Goal: Task Accomplishment & Management: Complete application form

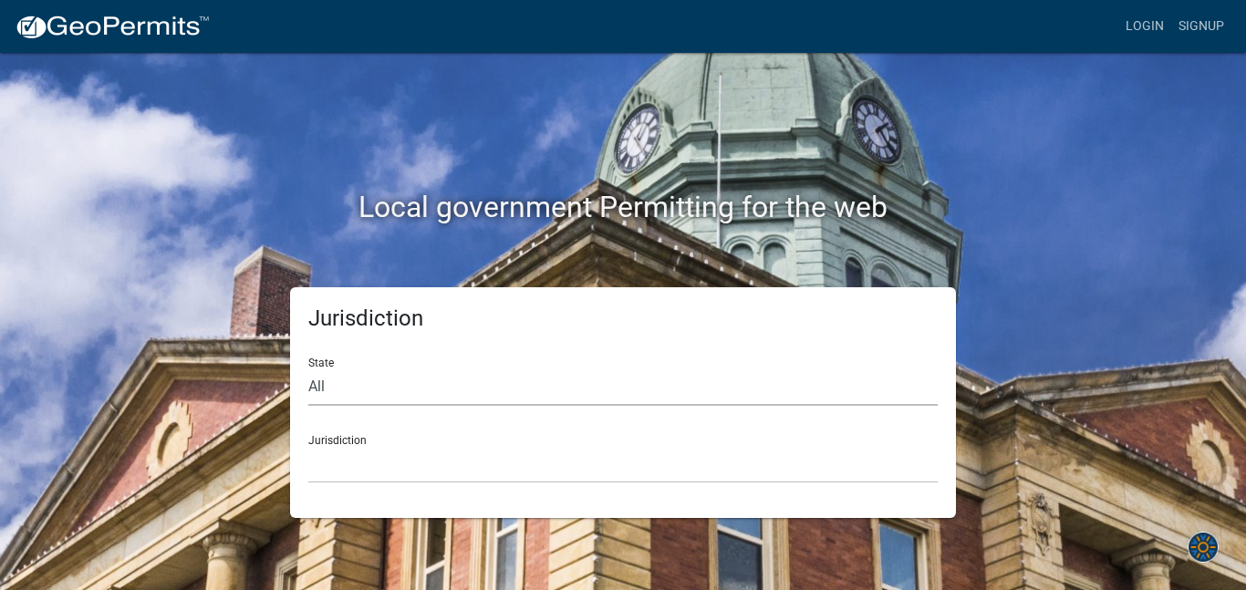
click at [334, 381] on select "All [US_STATE] [US_STATE] [US_STATE] [US_STATE] [US_STATE] [US_STATE] [US_STATE…" at bounding box center [622, 386] width 629 height 37
select select "[US_STATE]"
click at [308, 368] on select "All [US_STATE] [US_STATE] [US_STATE] [US_STATE] [US_STATE] [US_STATE] [US_STATE…" at bounding box center [622, 386] width 629 height 37
click at [352, 460] on select "[GEOGRAPHIC_DATA], [US_STATE] [GEOGRAPHIC_DATA], [US_STATE] [GEOGRAPHIC_DATA], …" at bounding box center [622, 464] width 629 height 37
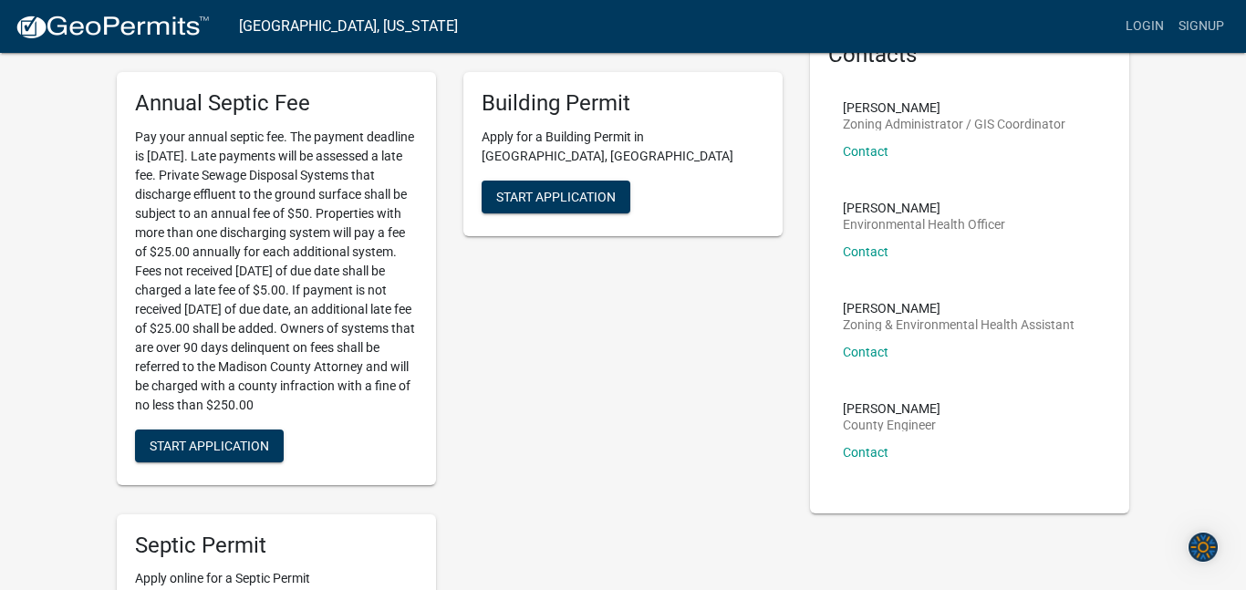
scroll to position [109, 0]
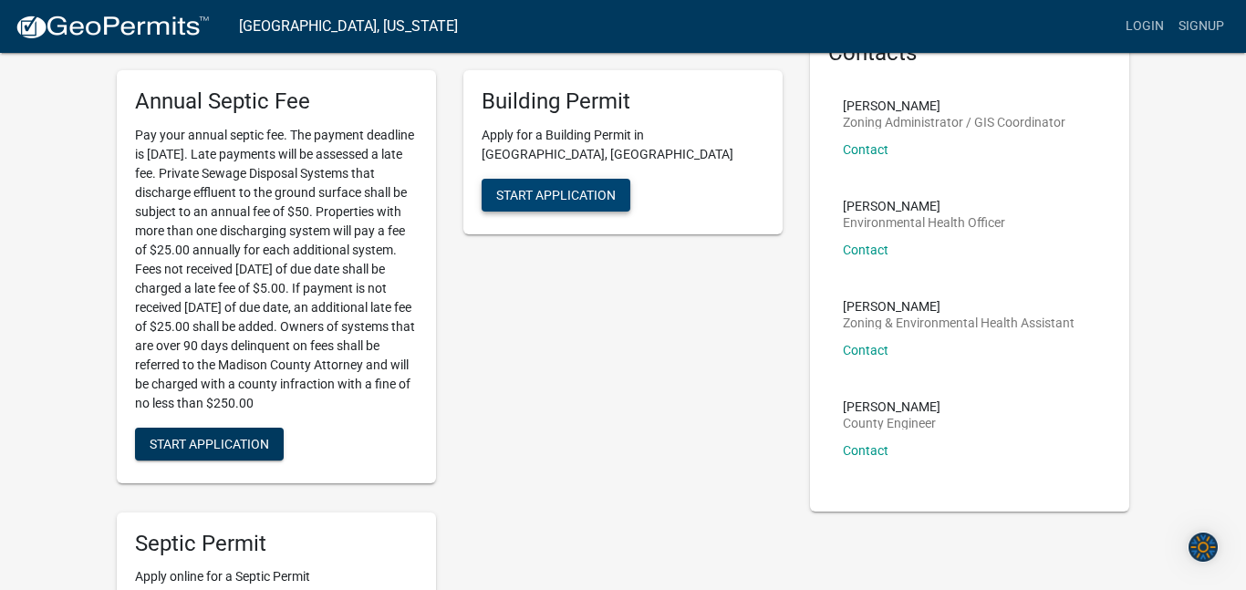
click at [618, 179] on button "Start Application" at bounding box center [555, 195] width 149 height 33
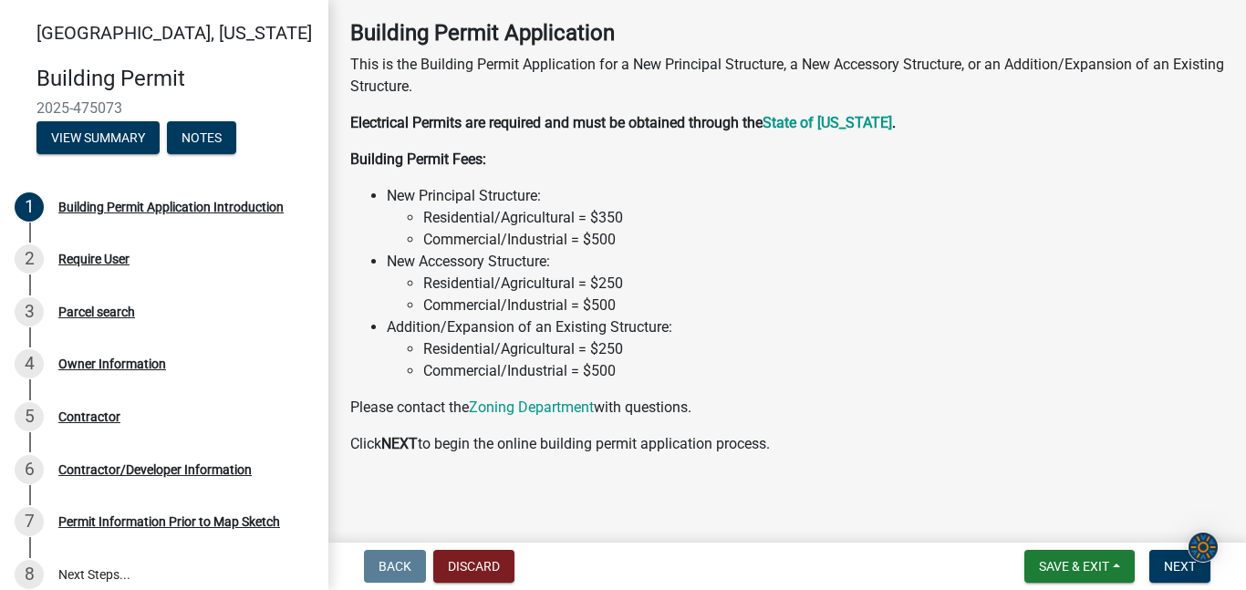
scroll to position [88, 0]
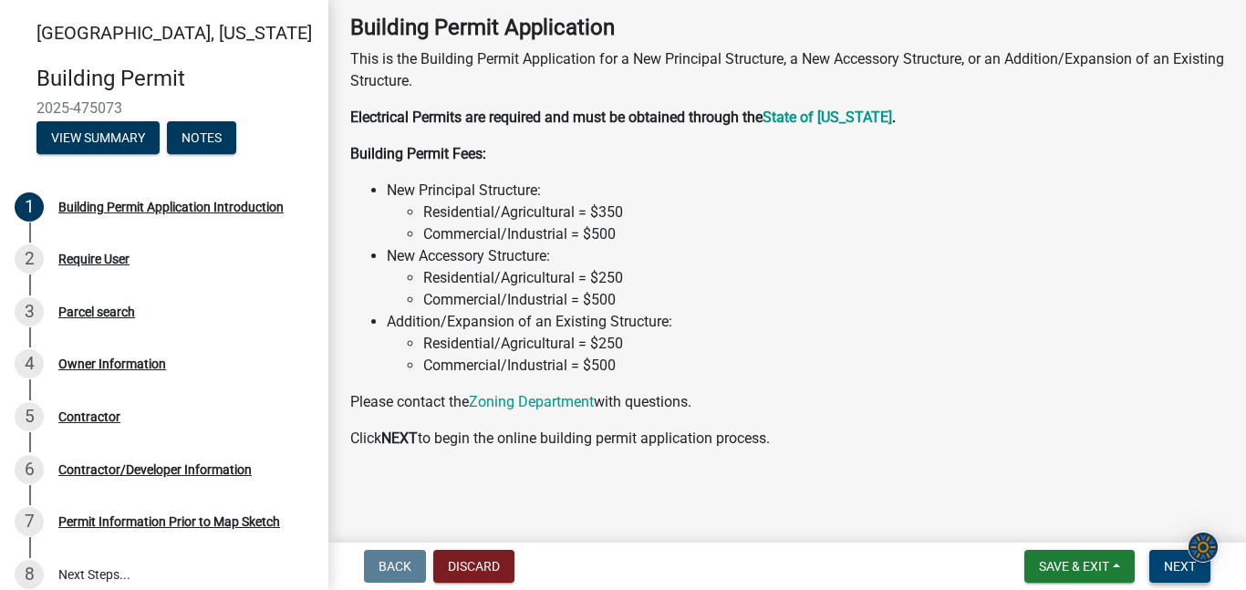
click at [1175, 569] on span "Next" at bounding box center [1180, 566] width 32 height 15
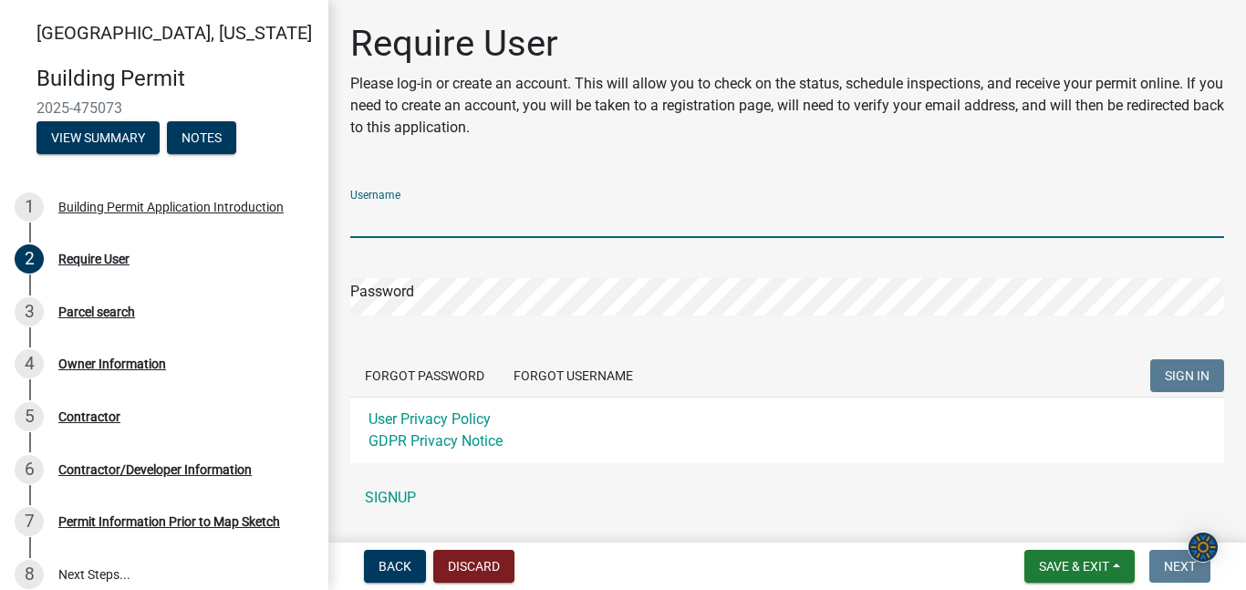
click at [654, 204] on input "Username" at bounding box center [787, 219] width 874 height 37
click at [402, 494] on div "Username Password Forgot Password Forgot Username SIGN IN User Privacy Policy G…" at bounding box center [787, 345] width 874 height 341
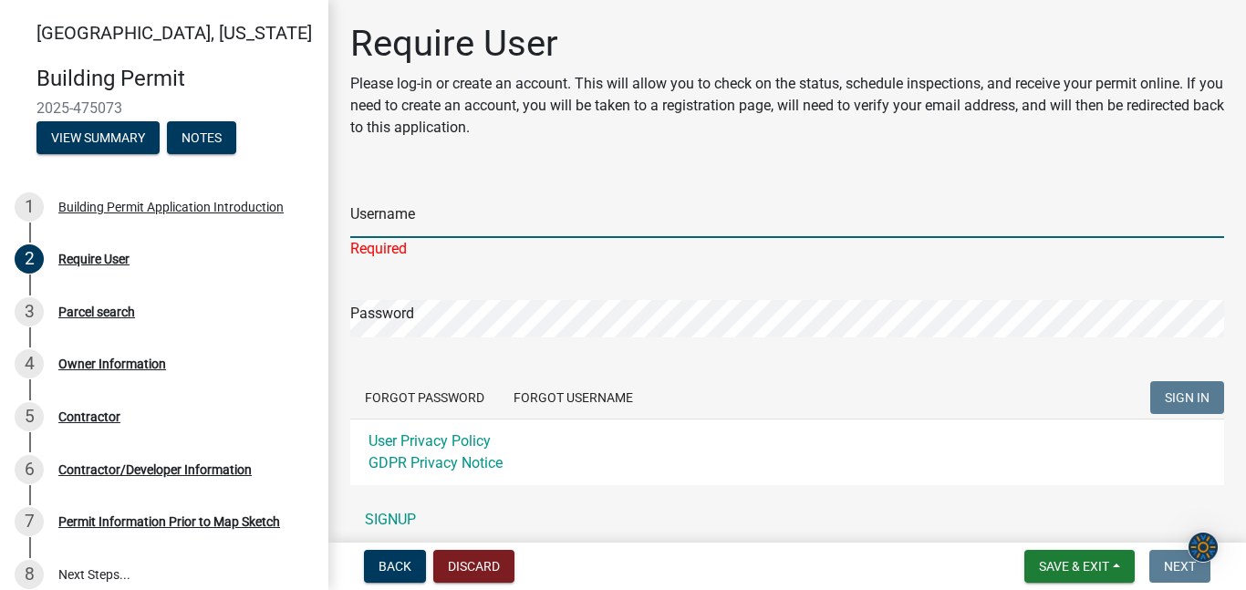
click at [393, 223] on input "Username" at bounding box center [787, 219] width 874 height 37
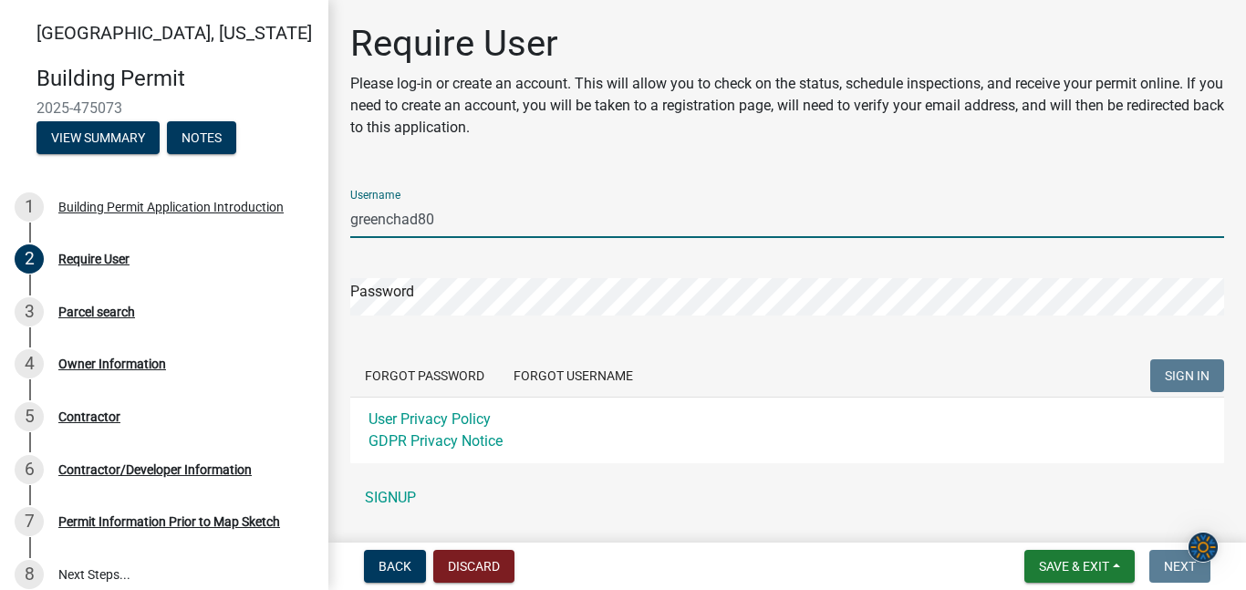
type input "greenchad80"
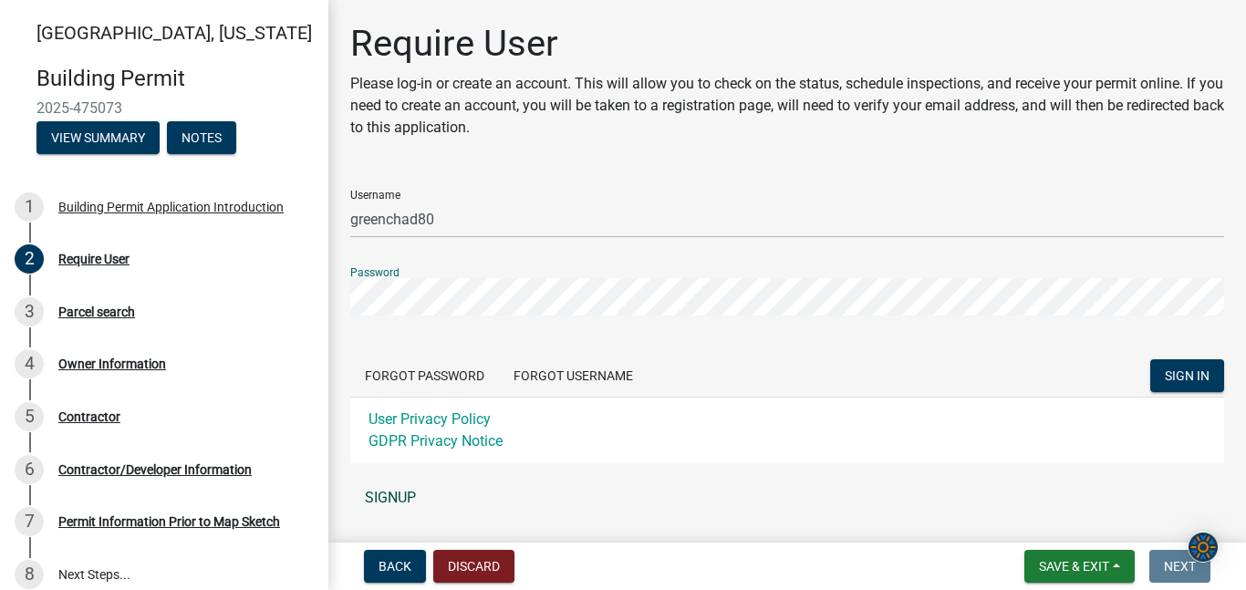
click at [378, 493] on link "SIGNUP" at bounding box center [787, 498] width 874 height 36
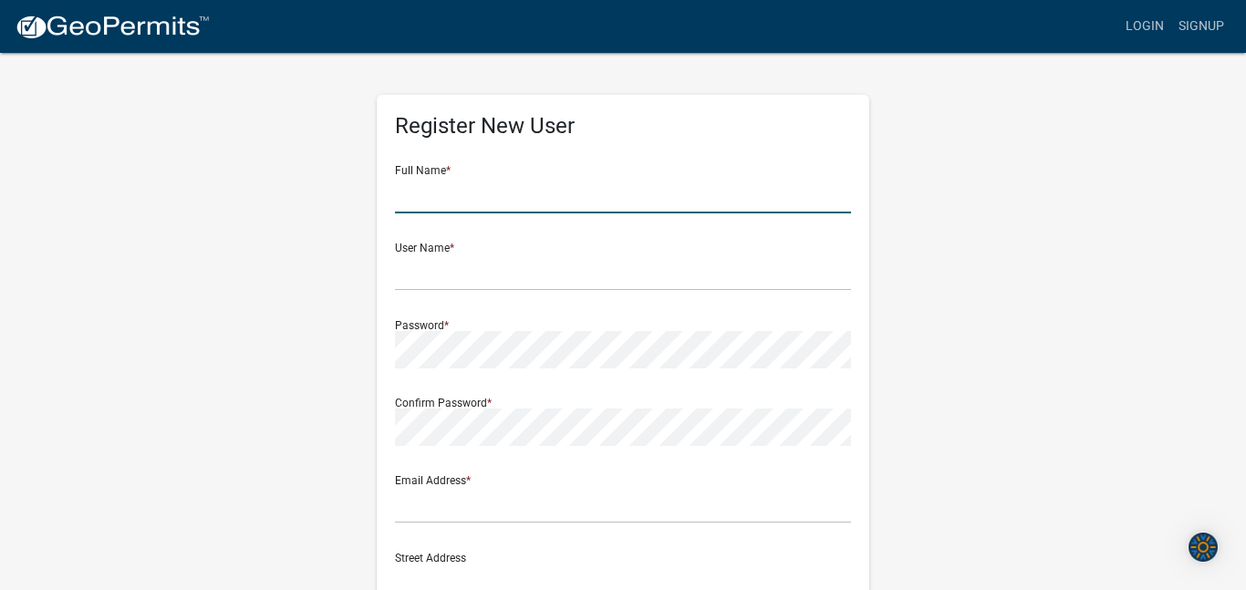
click at [645, 182] on input "text" at bounding box center [623, 194] width 456 height 37
type input "[PERSON_NAME]"
type input "[EMAIL_ADDRESS][DOMAIN_NAME]"
type input "[STREET_ADDRESS]"
type input "[GEOGRAPHIC_DATA]"
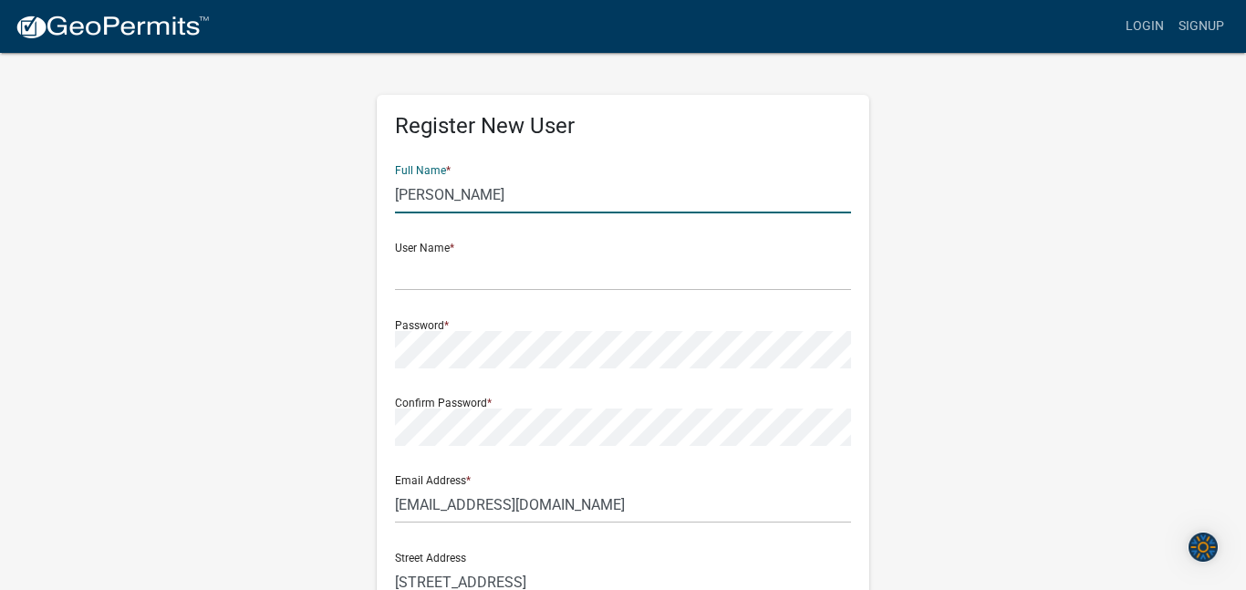
type input "[US_STATE]"
type input "50155"
type input "5154680068"
click at [492, 193] on input "[PERSON_NAME]" at bounding box center [623, 194] width 456 height 37
click at [484, 198] on input "[PERSON_NAME]" at bounding box center [623, 194] width 456 height 37
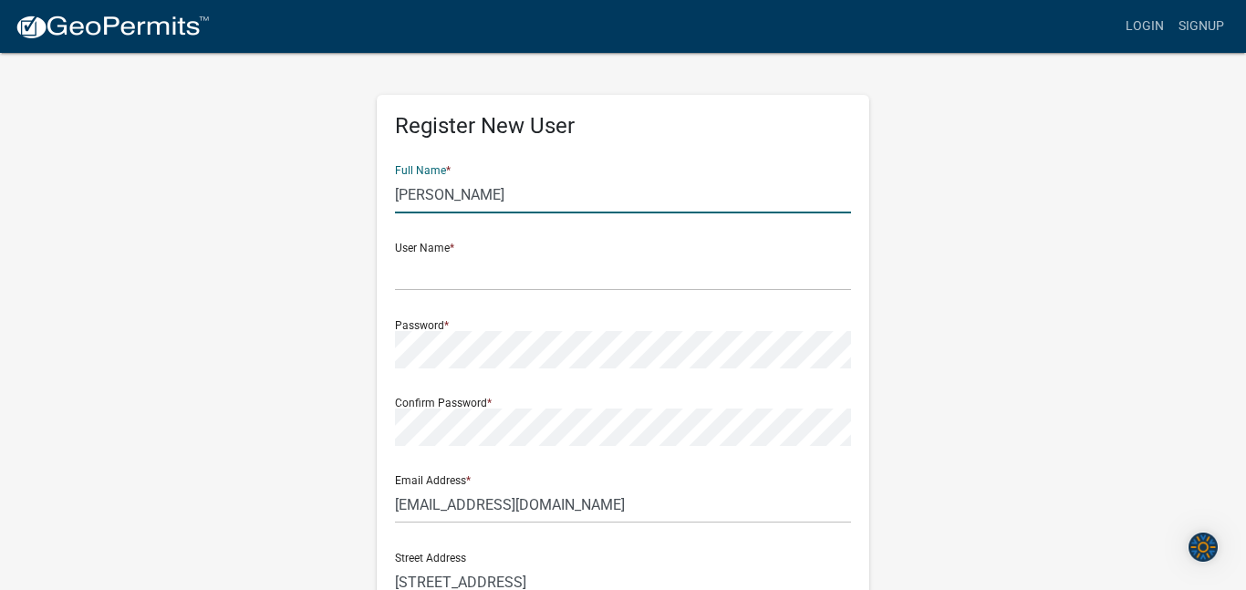
type input "[PERSON_NAME]"
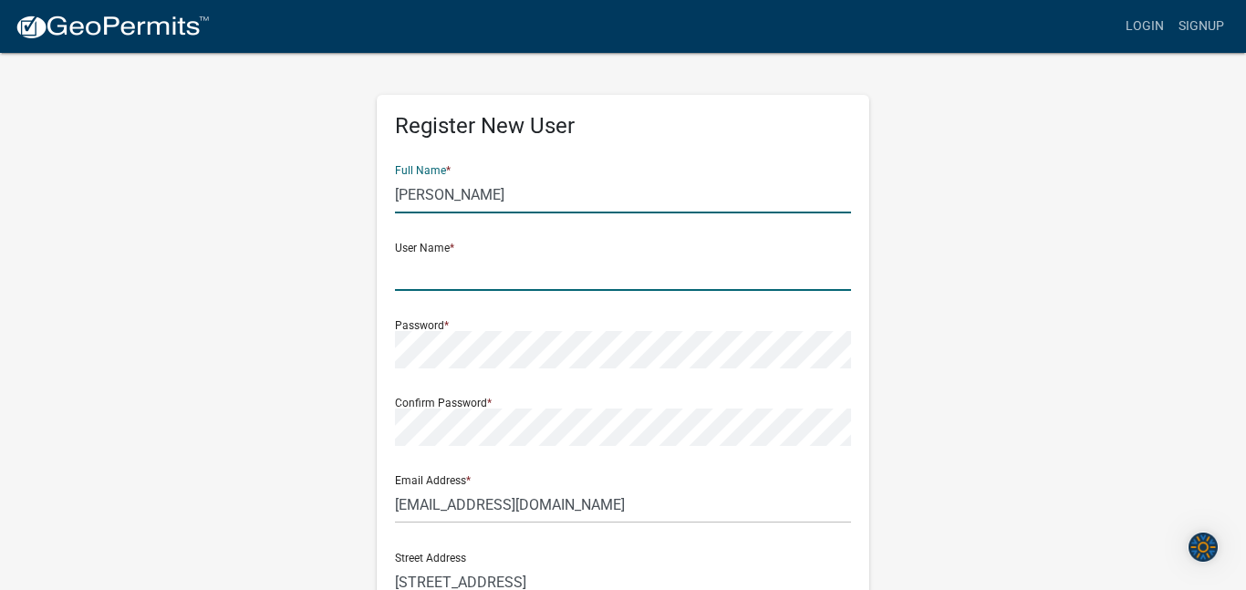
click at [450, 268] on input "text" at bounding box center [623, 272] width 456 height 37
type input "greenchad80"
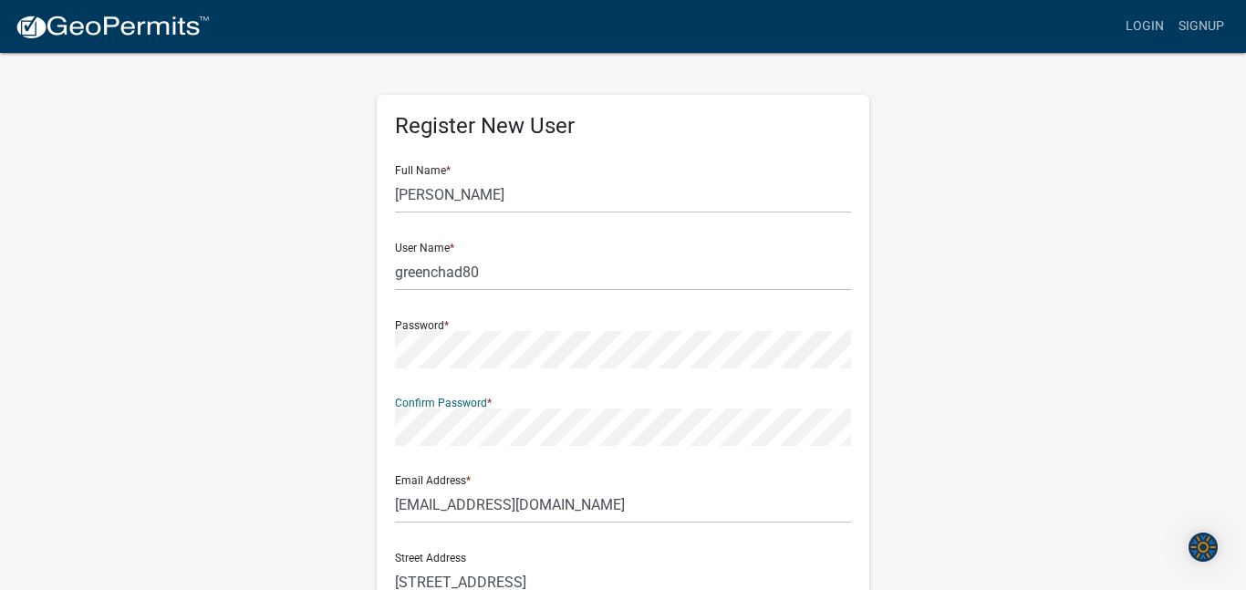
click at [1150, 380] on wm-register-view "more_horiz Login Signup Register New User Full Name * [PERSON_NAME] User Name *…" at bounding box center [623, 513] width 1246 height 1027
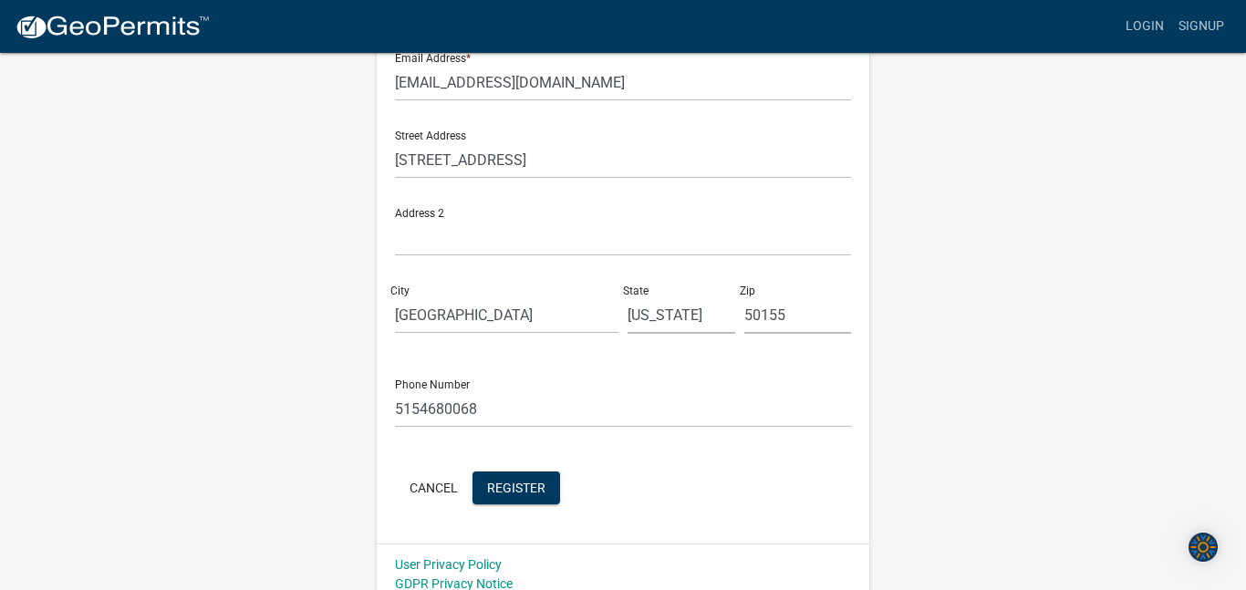
scroll to position [437, 0]
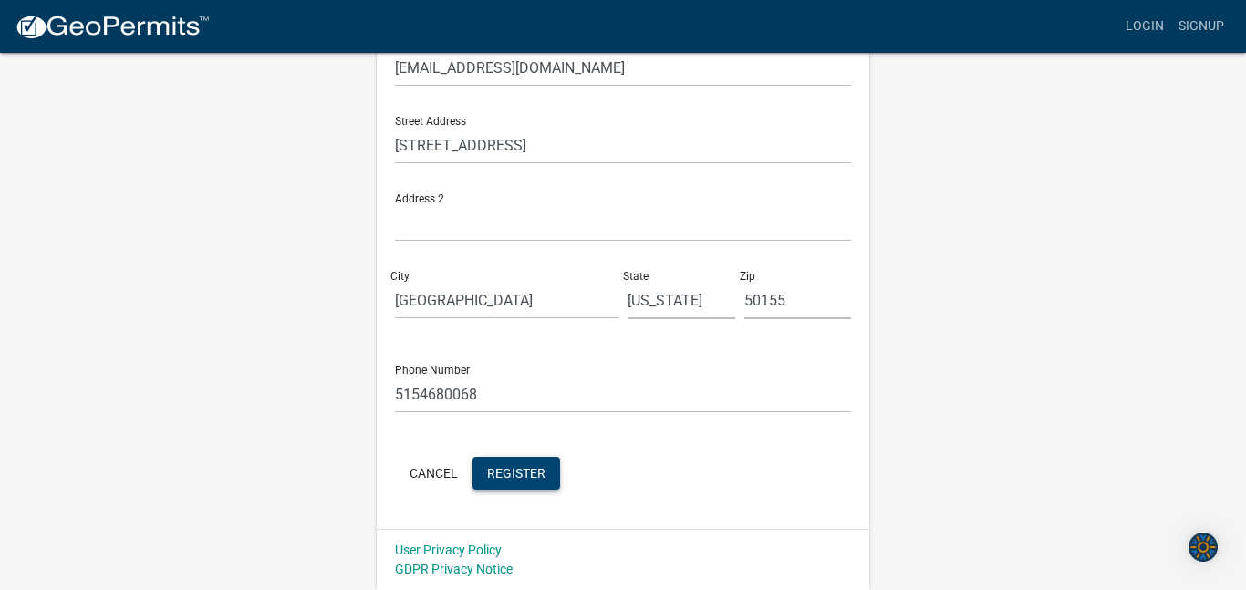
click at [534, 474] on span "Register" at bounding box center [516, 472] width 58 height 15
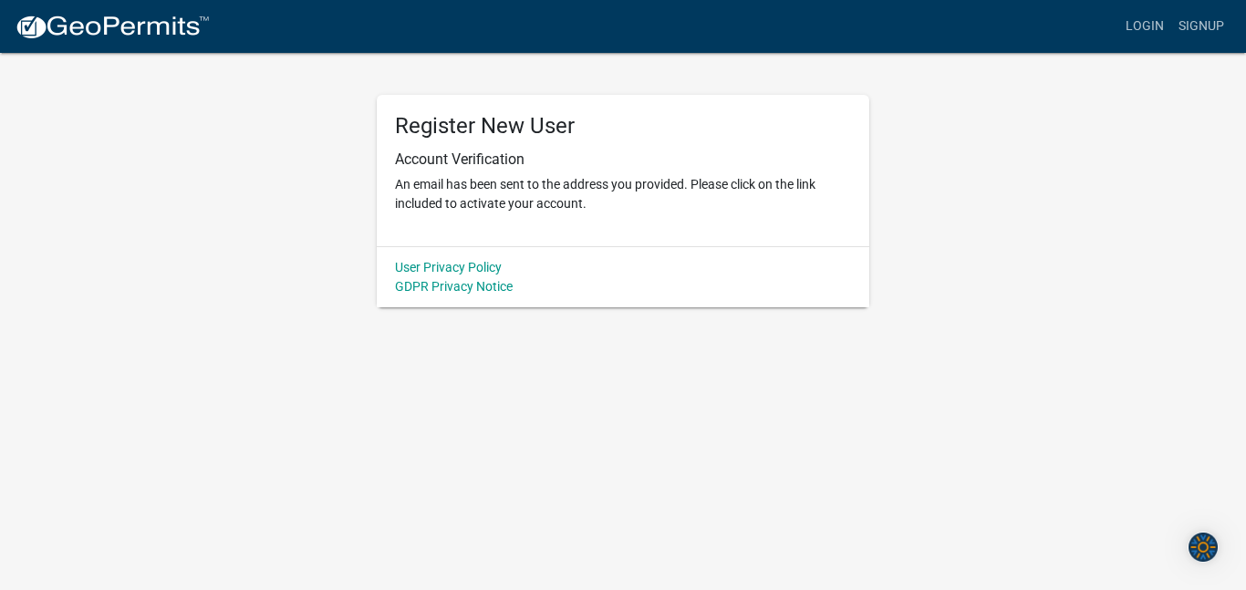
scroll to position [0, 0]
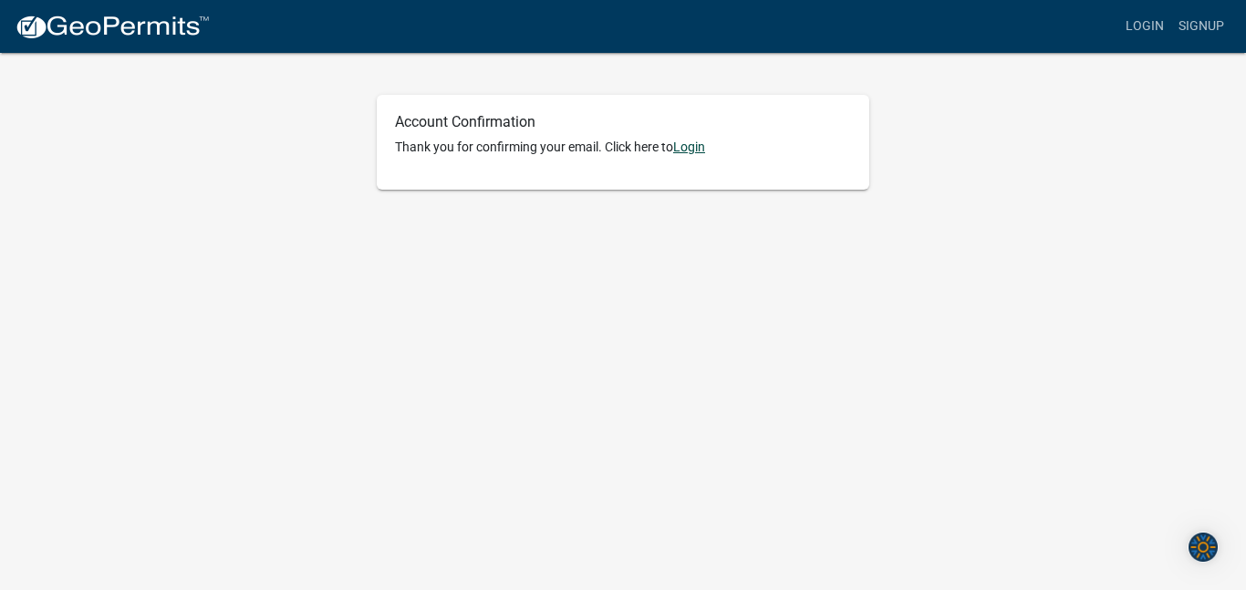
click at [695, 142] on link "Login" at bounding box center [689, 147] width 32 height 15
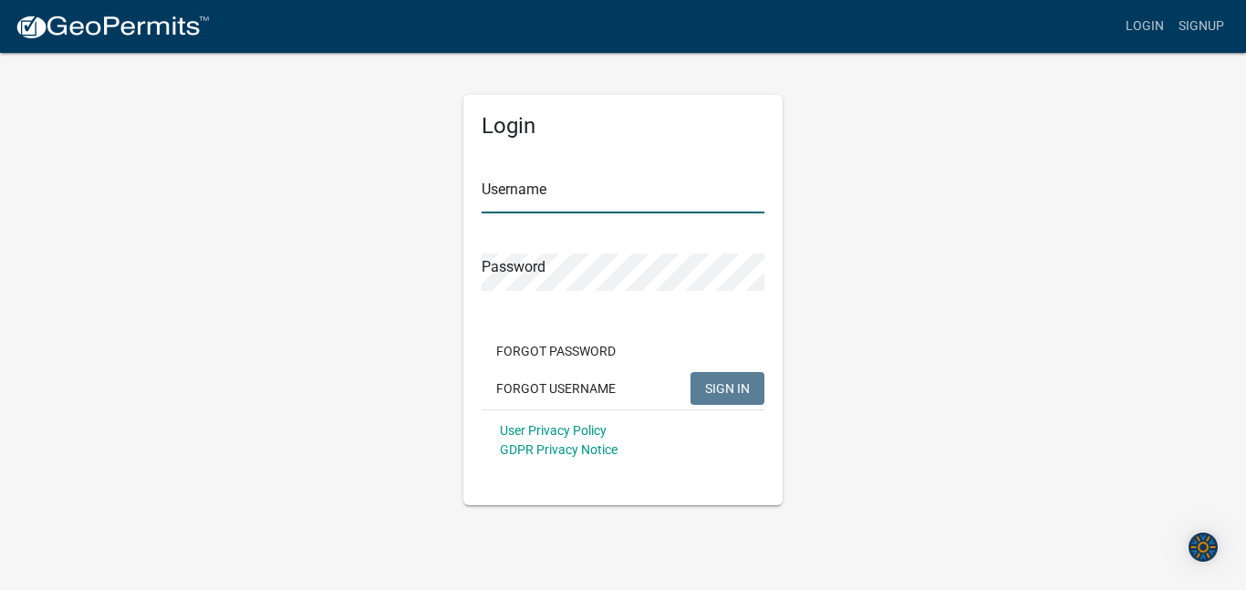
type input "greenchad80"
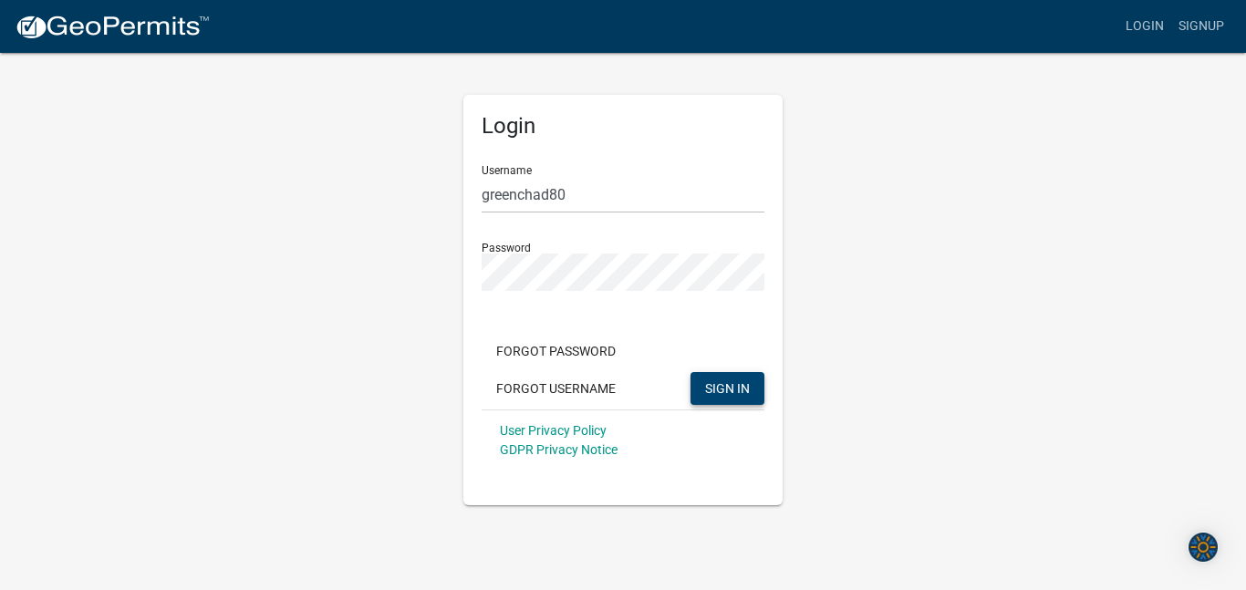
click at [753, 390] on button "SIGN IN" at bounding box center [727, 388] width 74 height 33
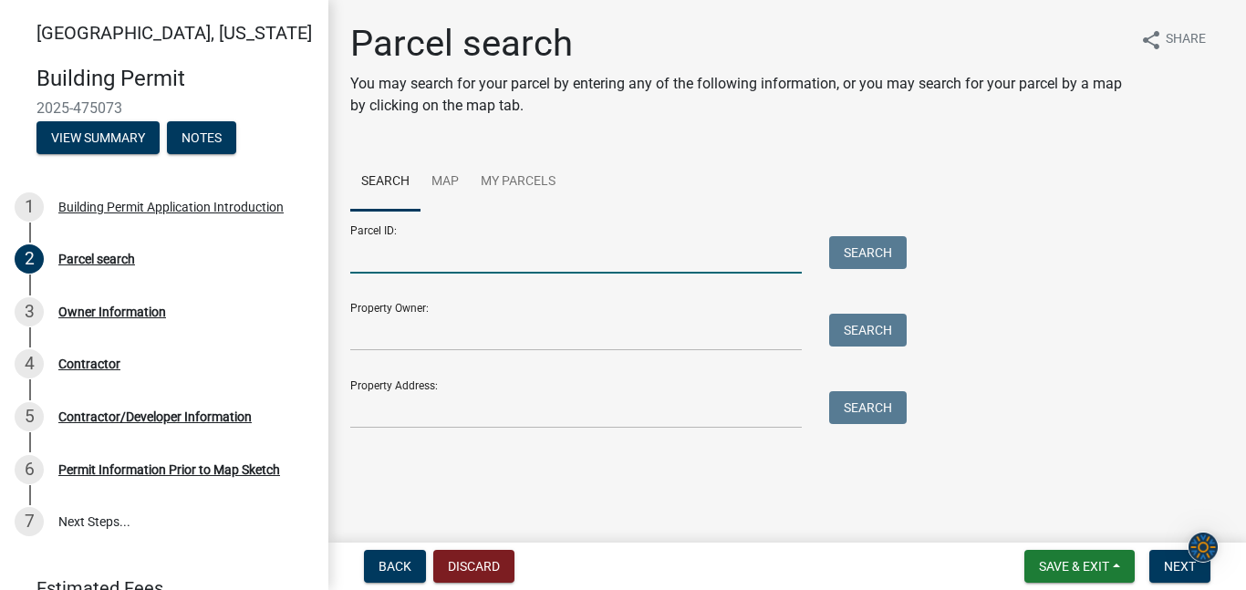
click at [505, 255] on input "Parcel ID:" at bounding box center [575, 254] width 451 height 37
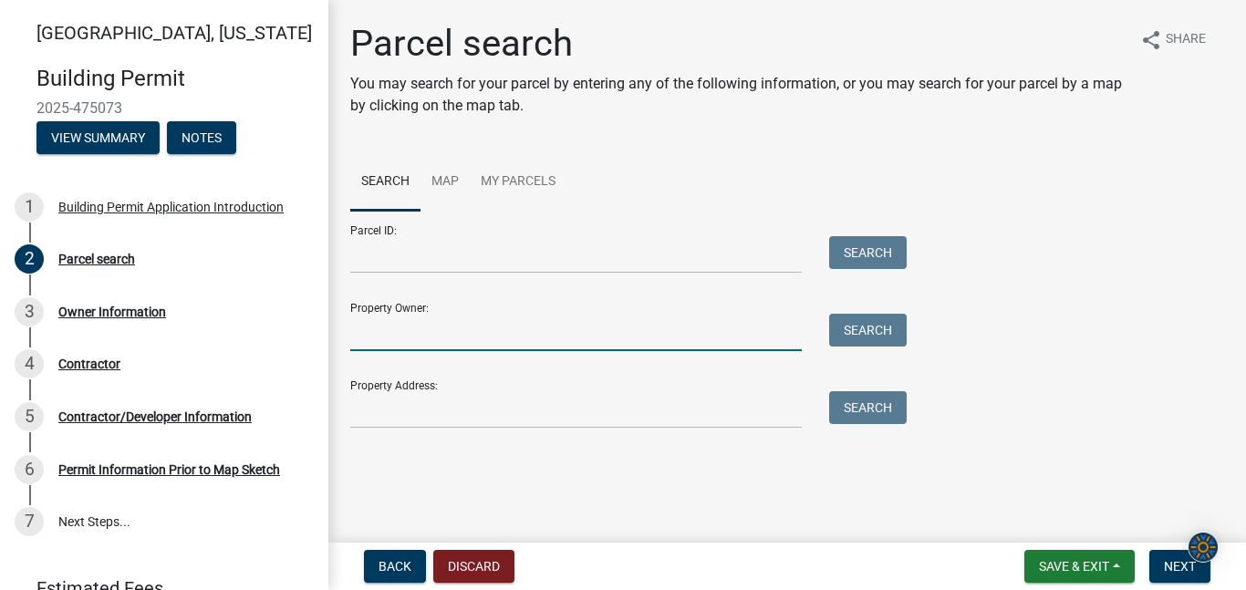
click at [529, 340] on input "Property Owner:" at bounding box center [575, 332] width 451 height 37
type input "Chad Green"
click at [830, 324] on button "Search" at bounding box center [868, 330] width 78 height 33
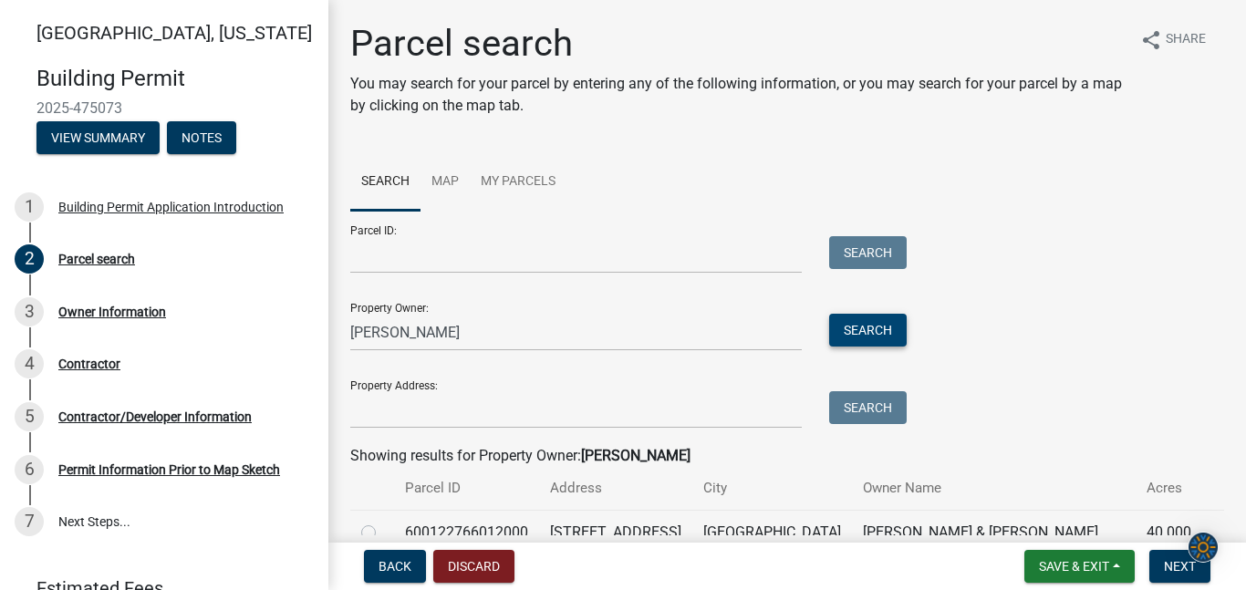
scroll to position [90, 0]
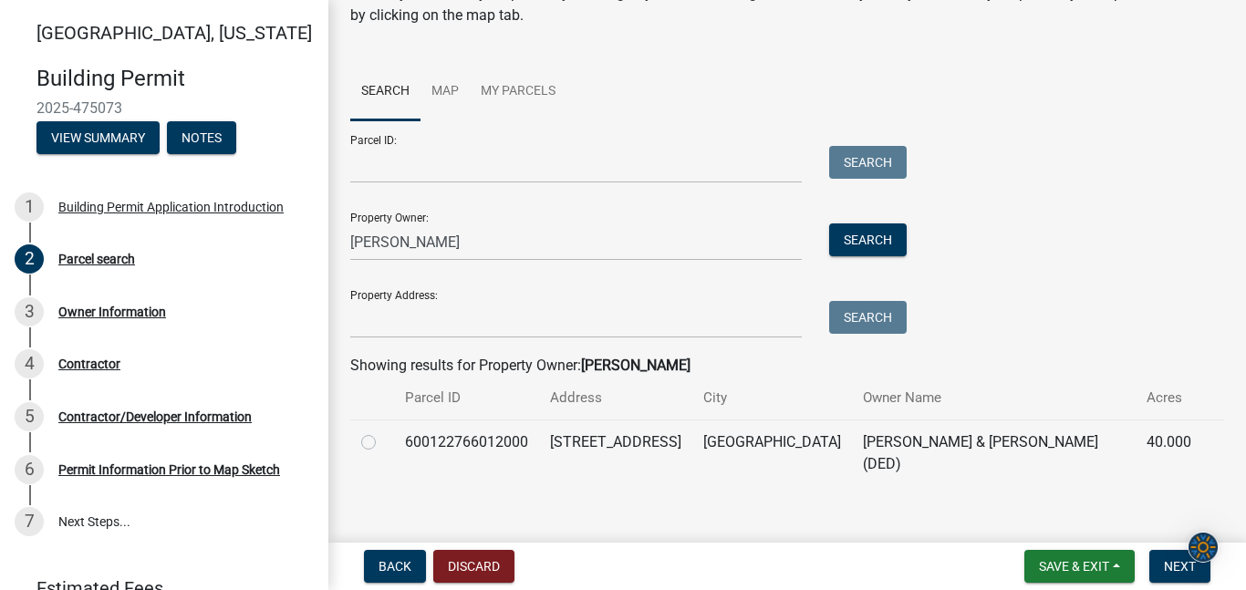
click at [1061, 444] on td "GREEN, CHAD & AMANDA (DED)" at bounding box center [994, 452] width 284 height 67
click at [383, 431] on label at bounding box center [383, 431] width 0 height 0
click at [383, 443] on input "radio" at bounding box center [389, 437] width 12 height 12
radio input "true"
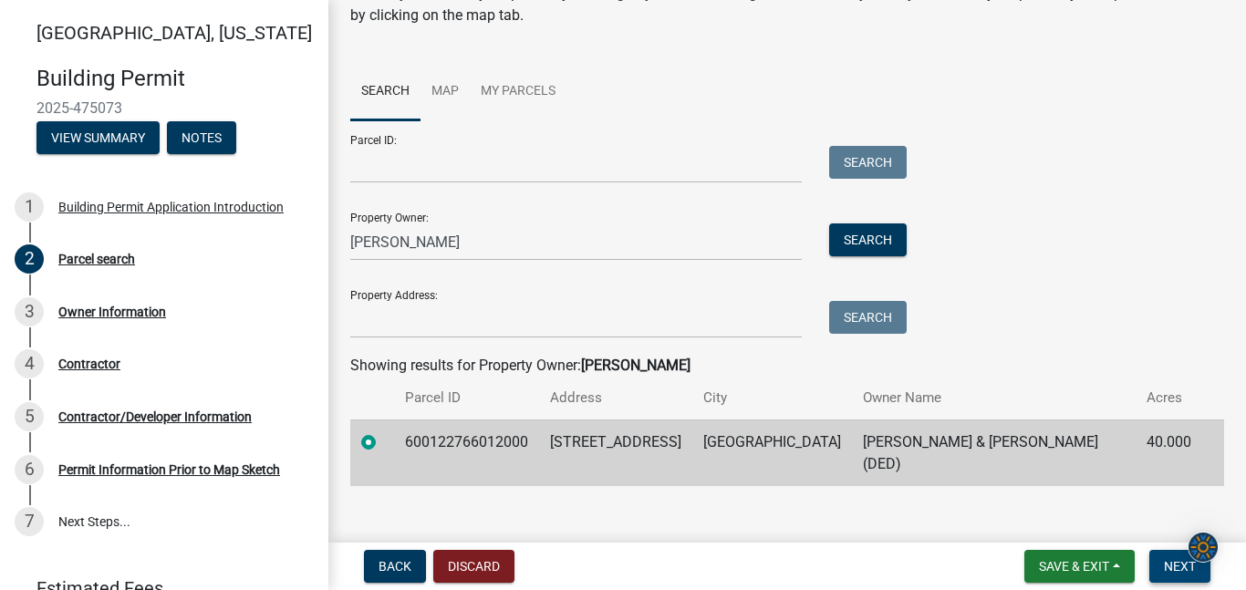
click at [1189, 570] on span "Next" at bounding box center [1180, 566] width 32 height 15
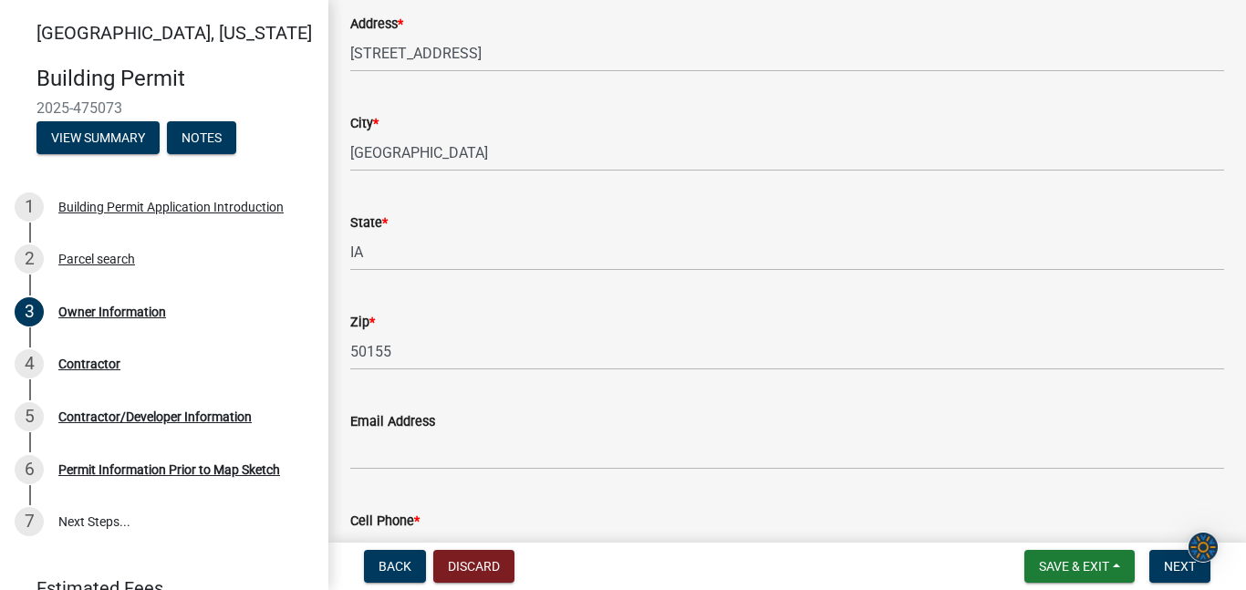
scroll to position [375, 0]
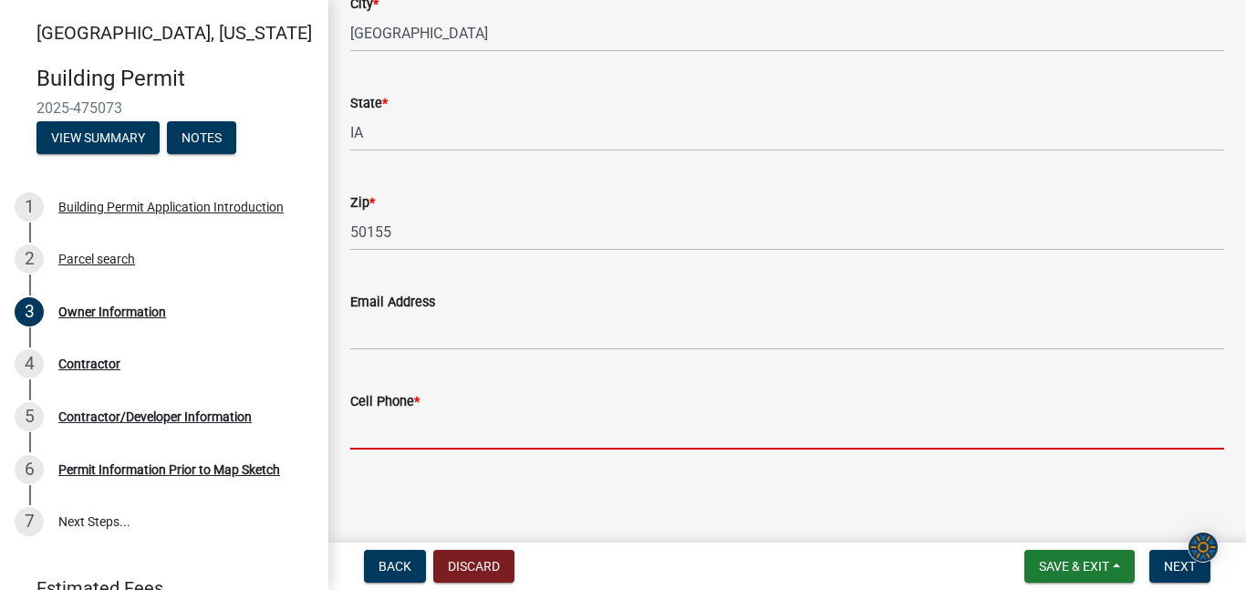
click at [689, 436] on input "Cell Phone *" at bounding box center [787, 430] width 874 height 37
type input "5154680068"
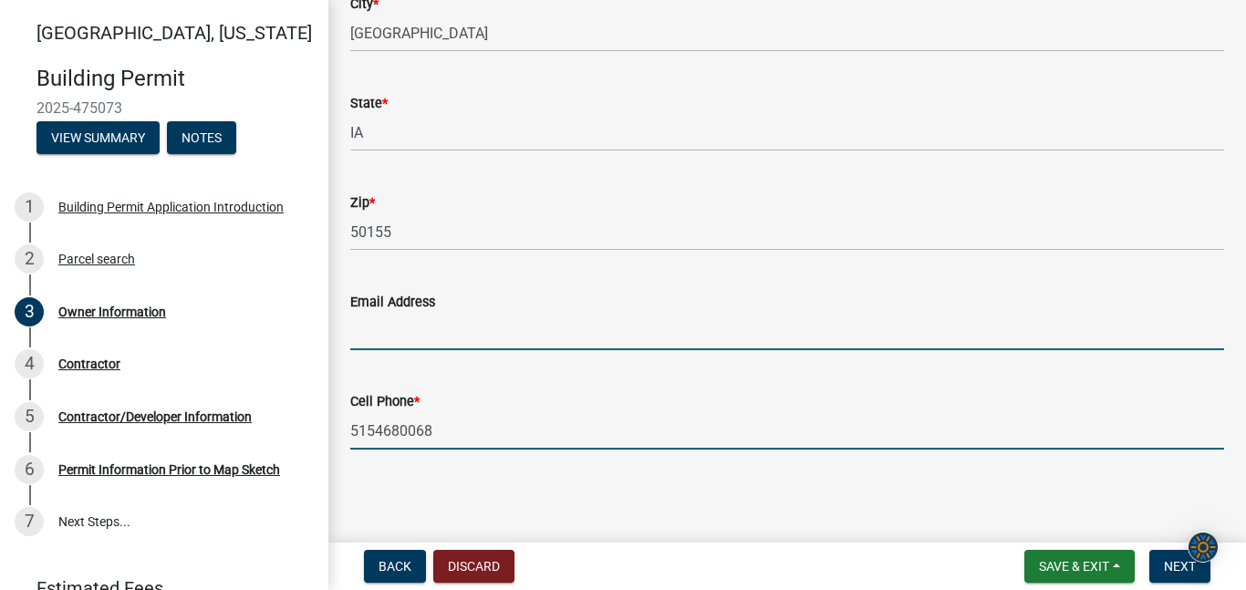
type input "[EMAIL_ADDRESS][DOMAIN_NAME]"
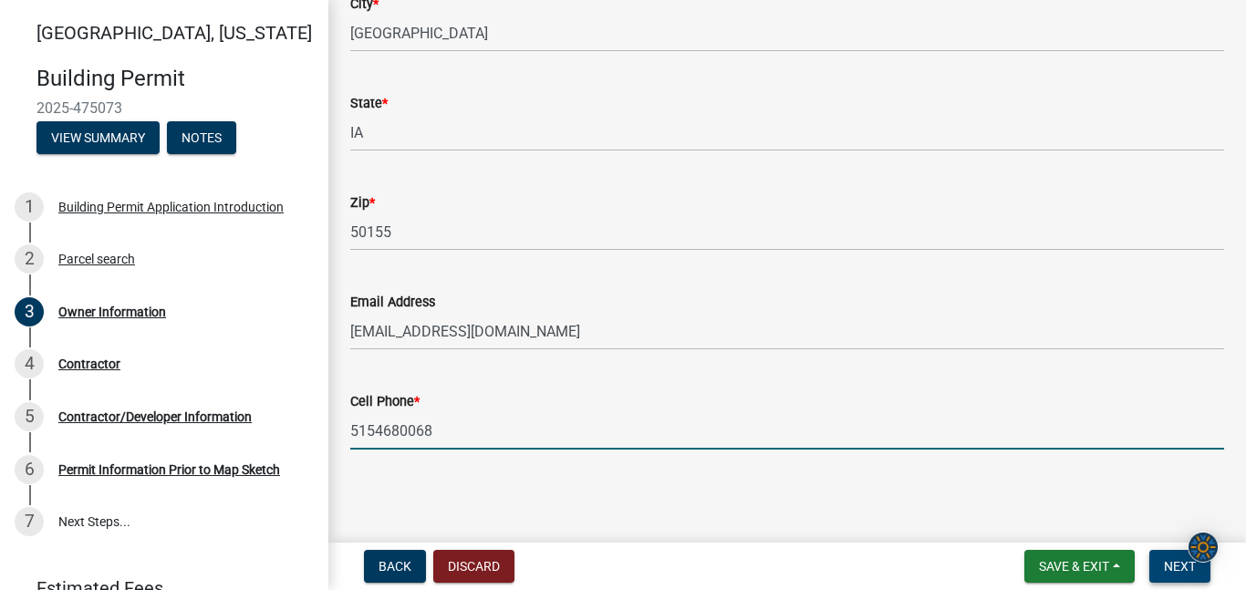
click at [1177, 575] on button "Next" at bounding box center [1179, 566] width 61 height 33
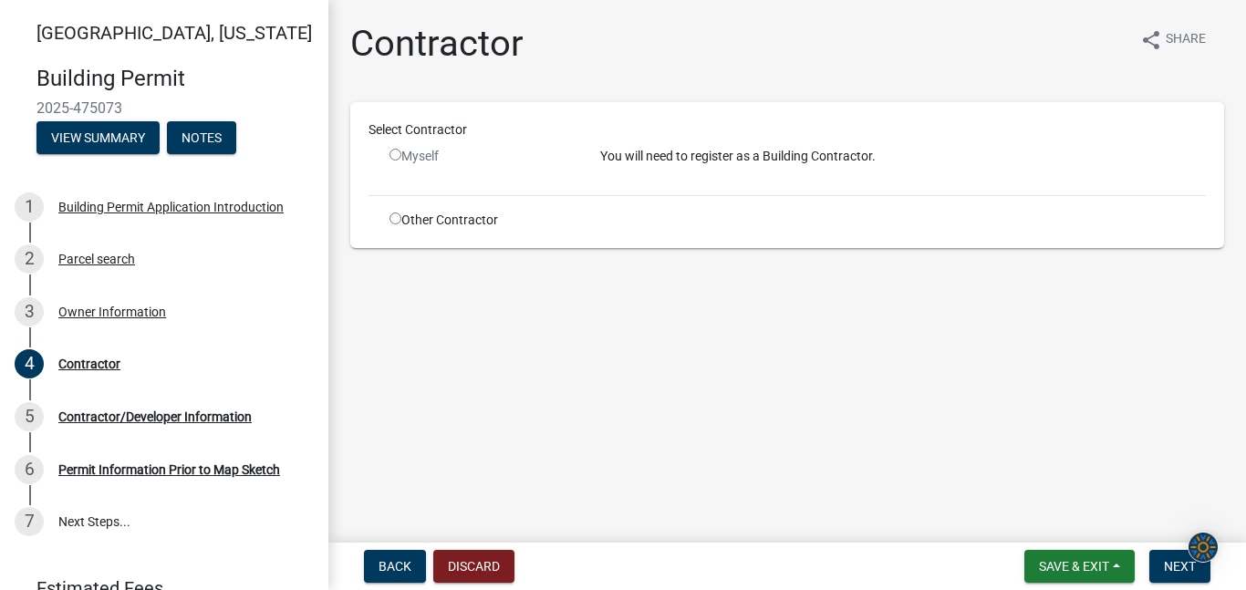
click at [394, 155] on input "radio" at bounding box center [395, 155] width 12 height 12
radio input "false"
click at [395, 218] on input "radio" at bounding box center [395, 218] width 12 height 12
radio input "true"
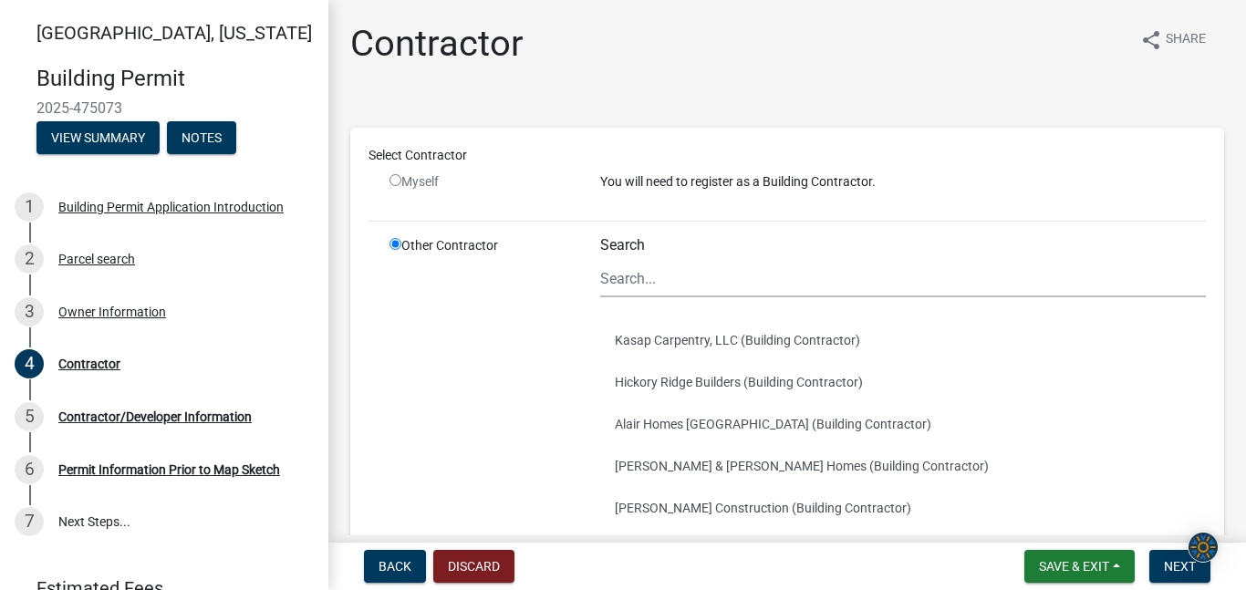
click at [392, 178] on input "radio" at bounding box center [395, 180] width 12 height 12
radio input "false"
radio input "true"
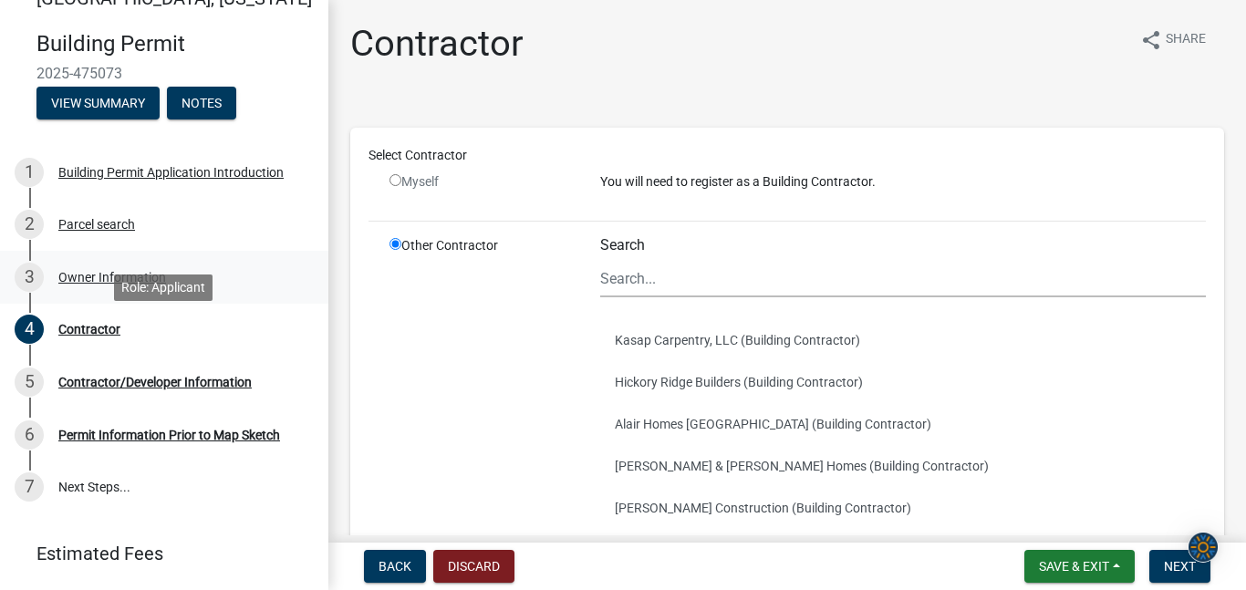
scroll to position [41, 0]
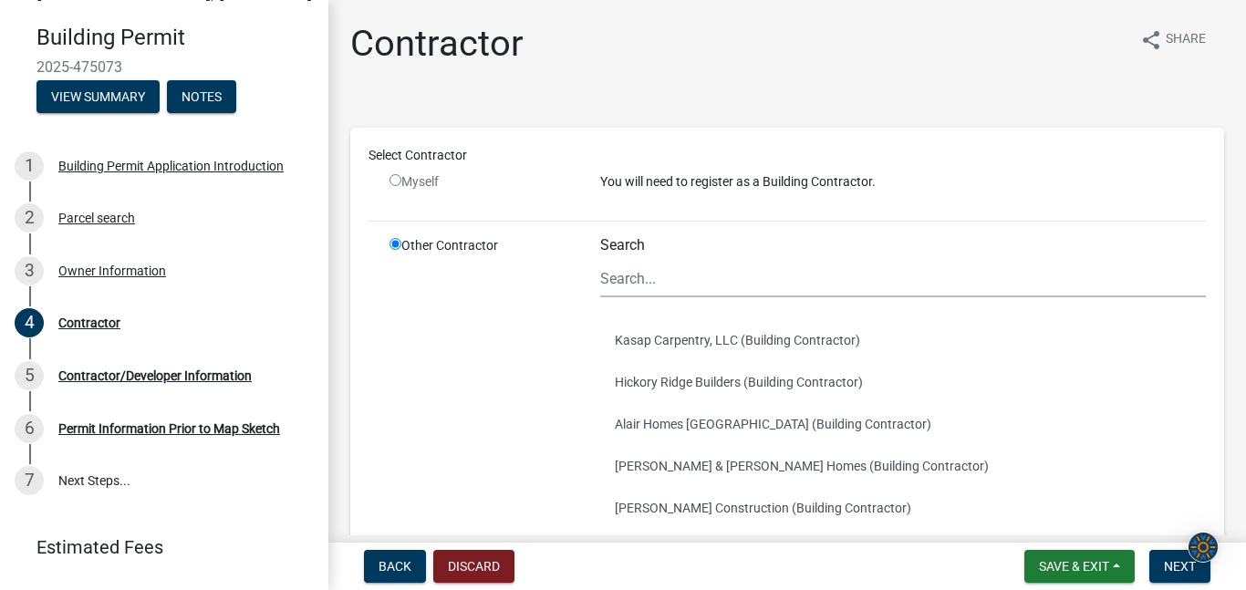
click at [453, 191] on div "Myself" at bounding box center [480, 181] width 183 height 19
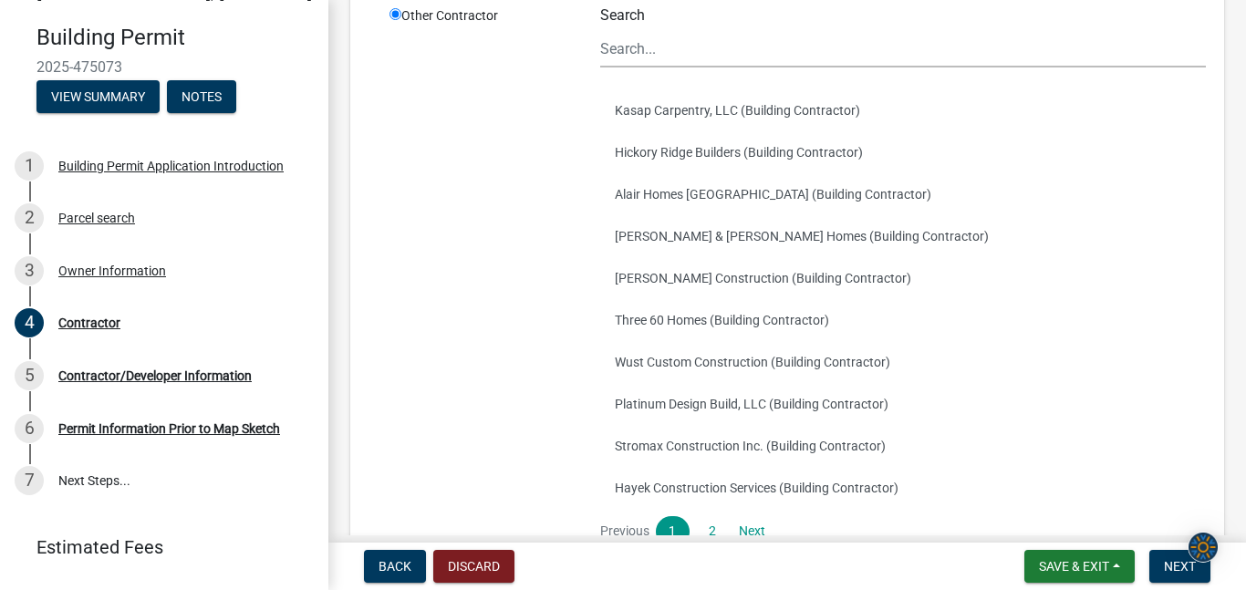
scroll to position [234, 0]
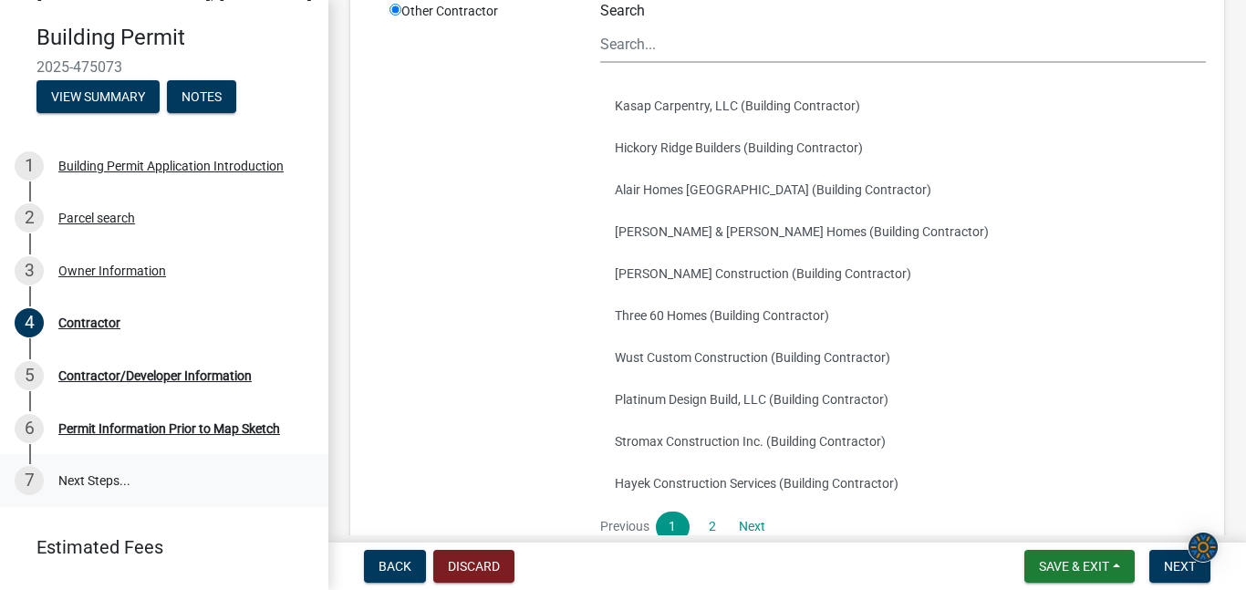
click at [124, 483] on link "7 Next Steps..." at bounding box center [164, 480] width 328 height 53
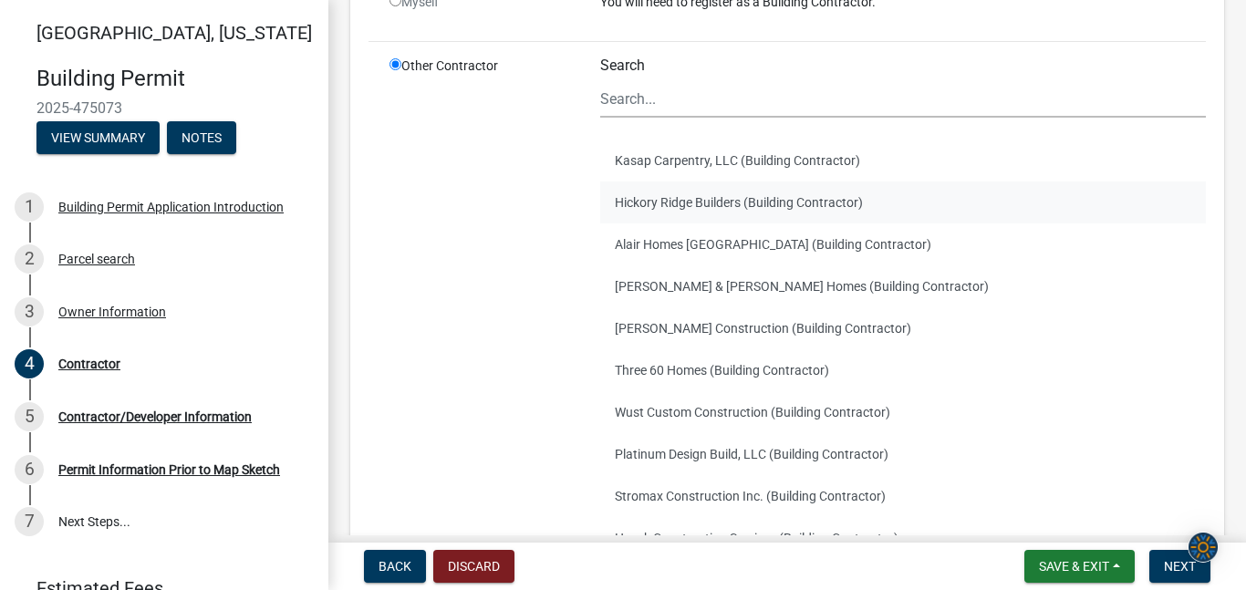
scroll to position [122, 0]
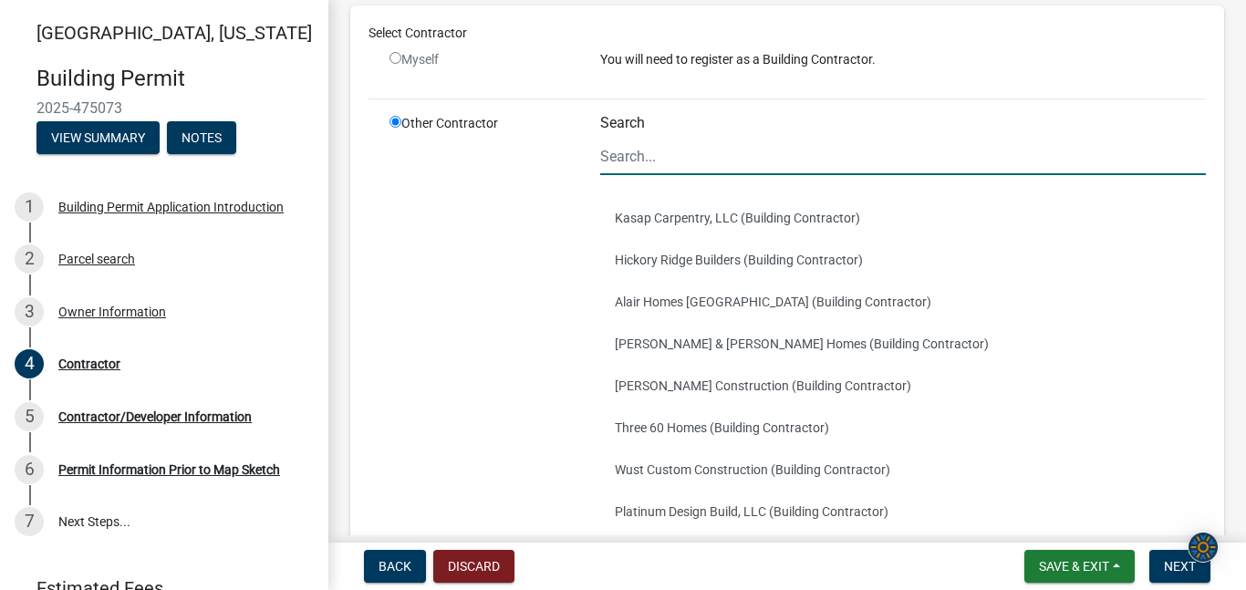
click at [616, 155] on input "Search" at bounding box center [903, 156] width 606 height 37
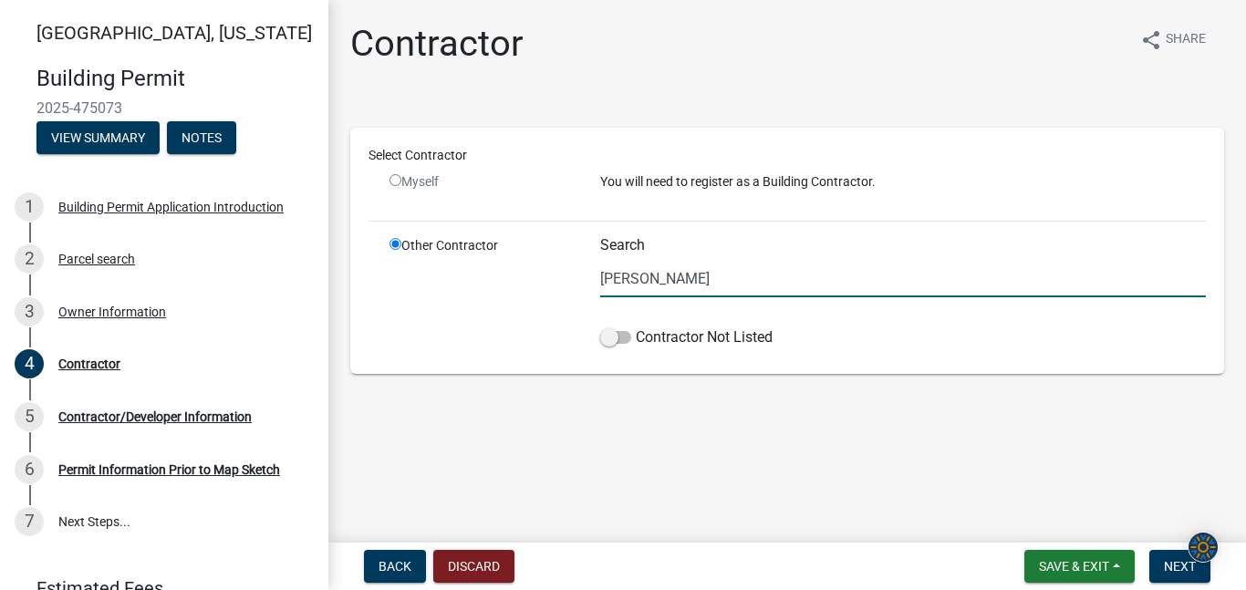
scroll to position [0, 0]
click at [615, 336] on span at bounding box center [615, 337] width 31 height 13
click at [636, 326] on input "Contractor Not Listed" at bounding box center [636, 326] width 0 height 0
click at [680, 284] on input "Yutzy" at bounding box center [903, 278] width 606 height 37
type input "Y"
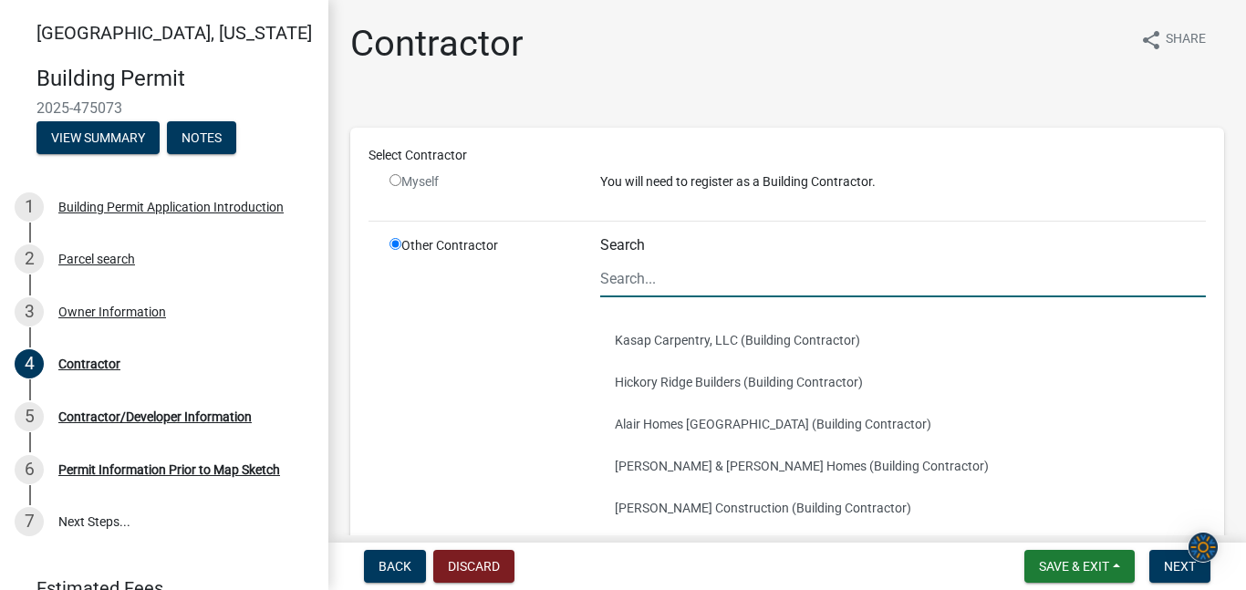
click at [634, 277] on input "Search" at bounding box center [903, 278] width 606 height 37
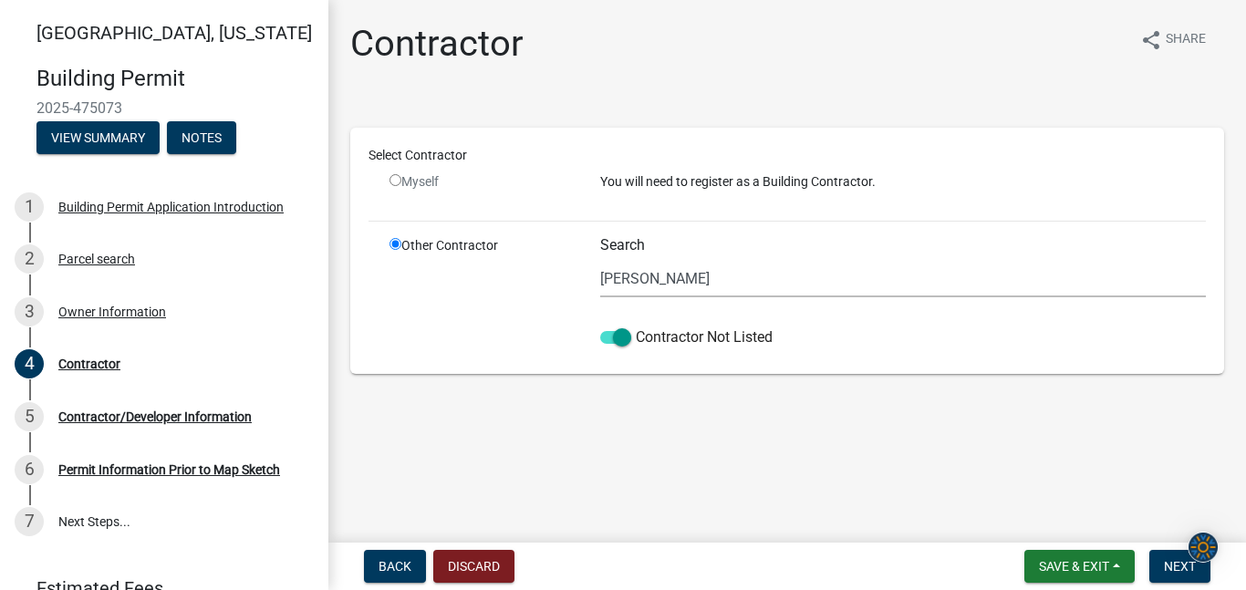
click at [763, 406] on main "Contractor share Share Select Contractor Myself You will need to register as a …" at bounding box center [786, 267] width 917 height 535
click at [659, 275] on input "Yutzy" at bounding box center [903, 278] width 606 height 37
type input "Y"
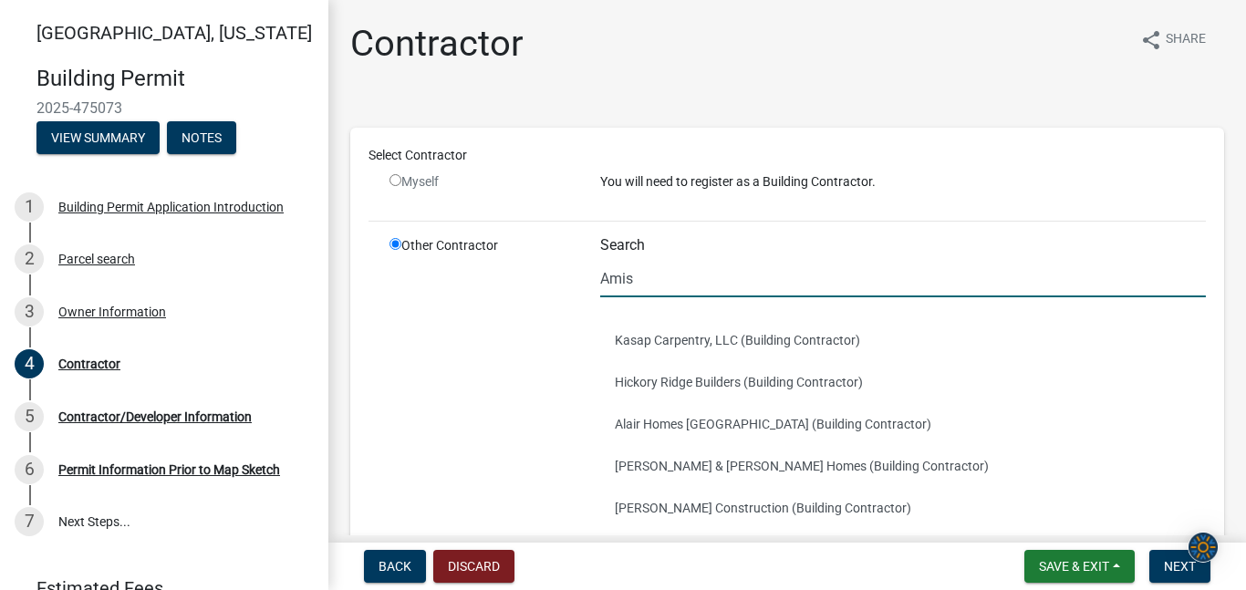
type input "Amish"
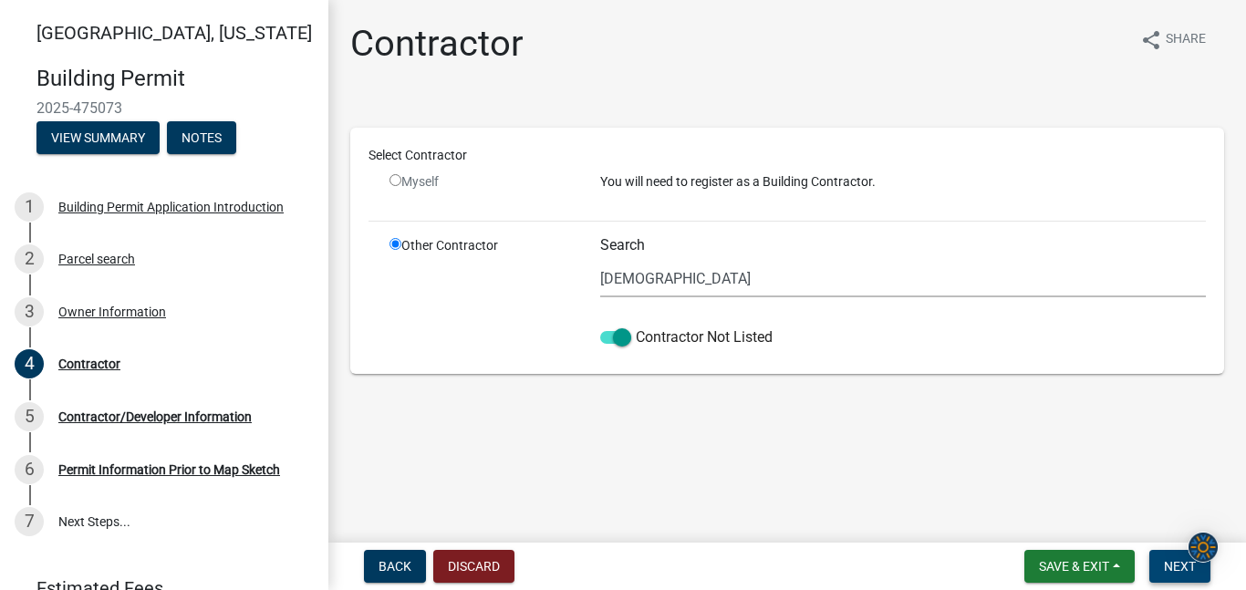
click at [1161, 564] on button "Next" at bounding box center [1179, 566] width 61 height 33
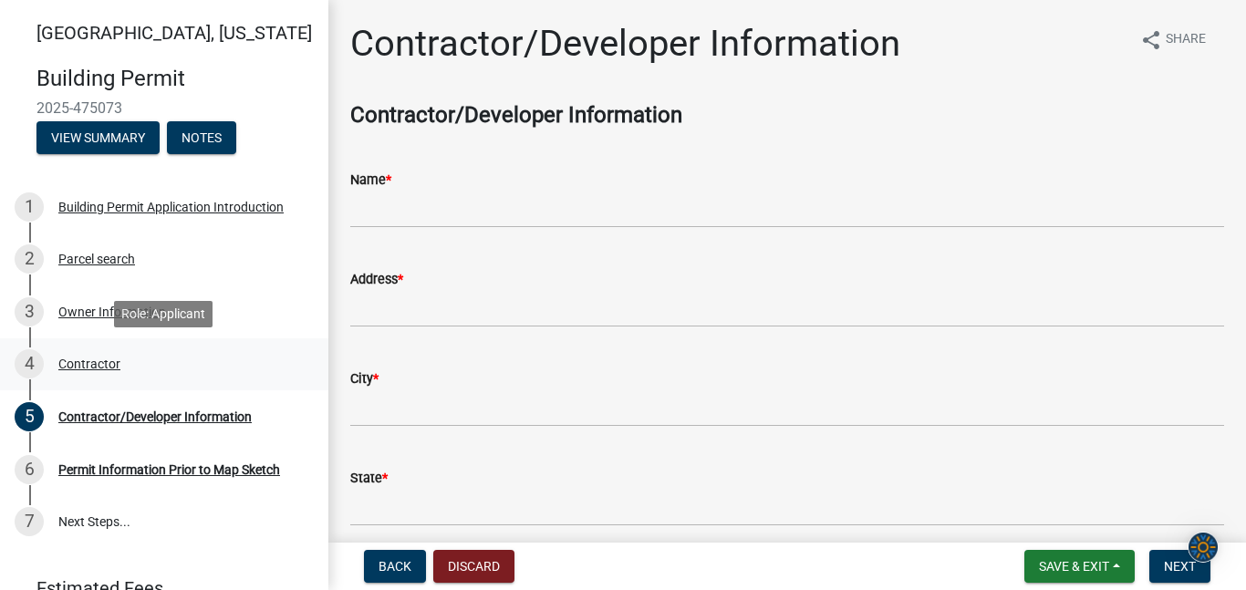
click at [98, 370] on div "Contractor" at bounding box center [89, 363] width 62 height 13
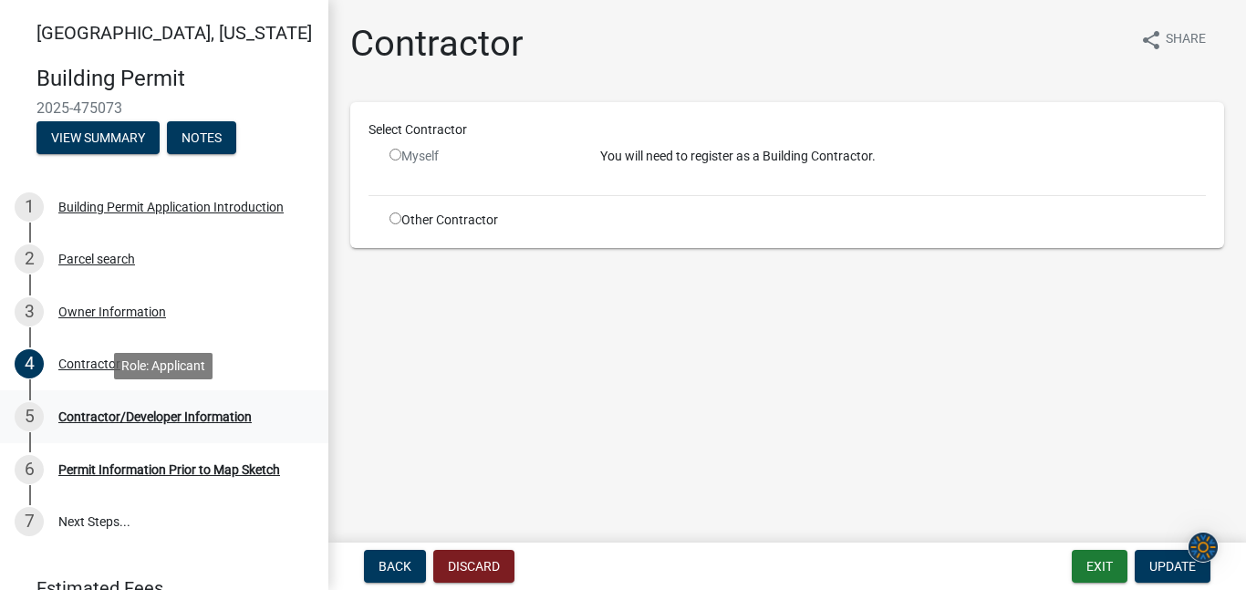
click at [237, 416] on div "Contractor/Developer Information" at bounding box center [154, 416] width 193 height 13
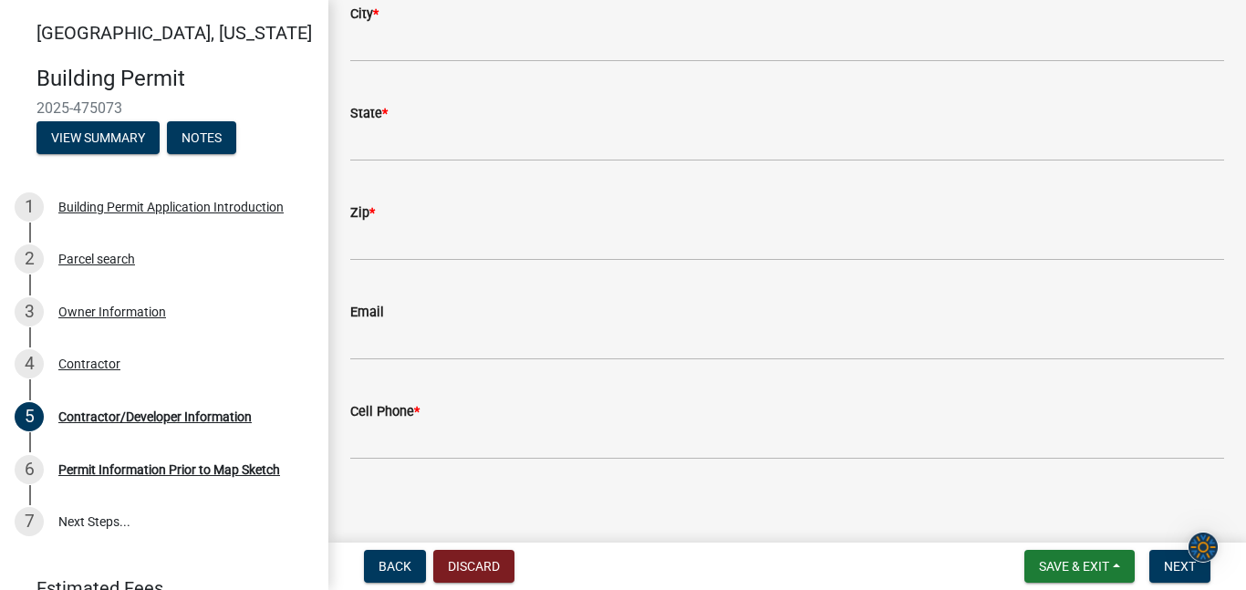
scroll to position [375, 0]
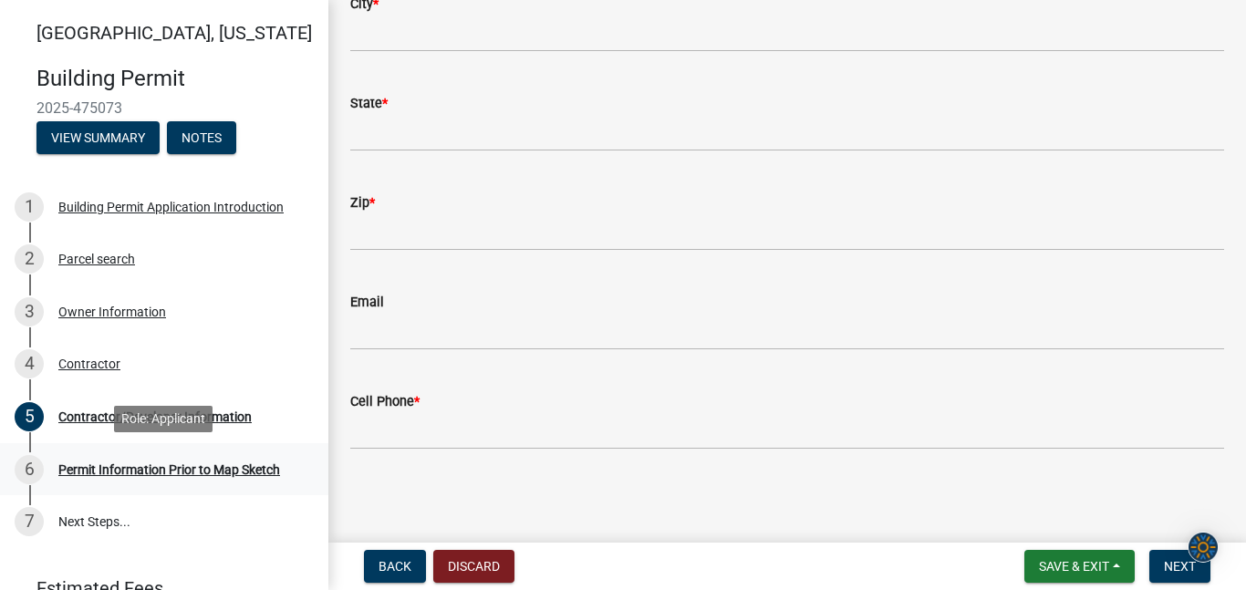
click at [196, 467] on div "Permit Information Prior to Map Sketch" at bounding box center [169, 469] width 222 height 13
click at [157, 469] on div "Permit Information Prior to Map Sketch" at bounding box center [169, 469] width 222 height 13
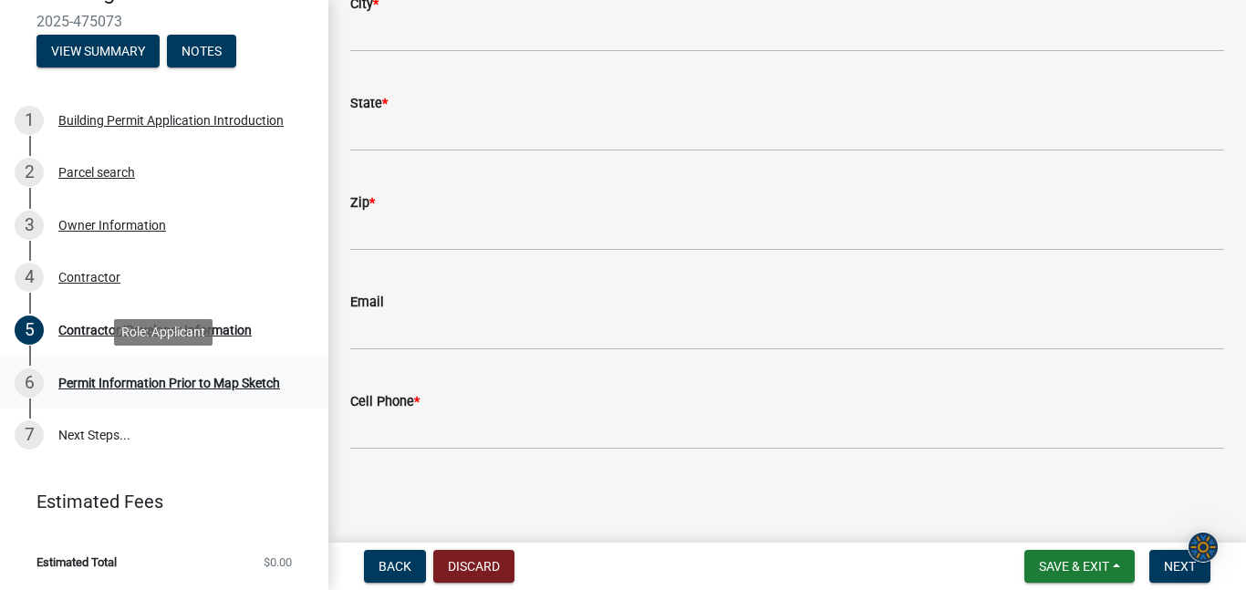
click at [137, 385] on div "Permit Information Prior to Map Sketch" at bounding box center [169, 383] width 222 height 13
click at [89, 442] on link "7 Next Steps..." at bounding box center [164, 435] width 328 height 53
click at [133, 383] on div "Permit Information Prior to Map Sketch" at bounding box center [169, 383] width 222 height 13
click at [1158, 559] on button "Next" at bounding box center [1179, 566] width 61 height 33
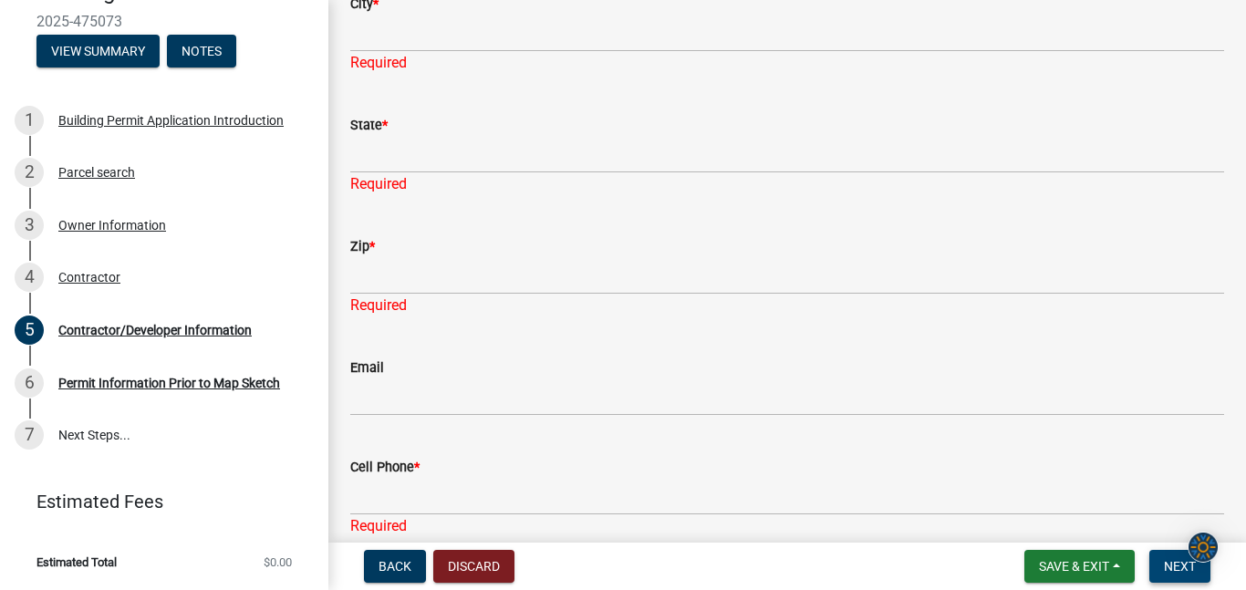
scroll to position [0, 0]
